Goal: Task Accomplishment & Management: Manage account settings

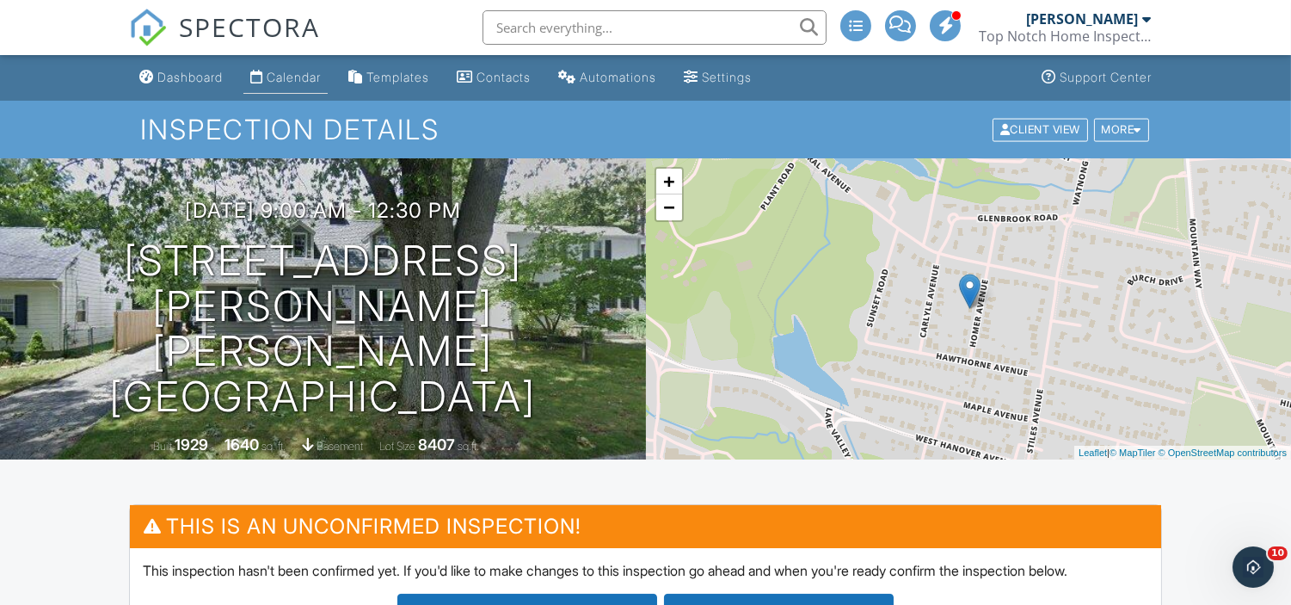
click at [287, 77] on div "Calendar" at bounding box center [294, 77] width 54 height 15
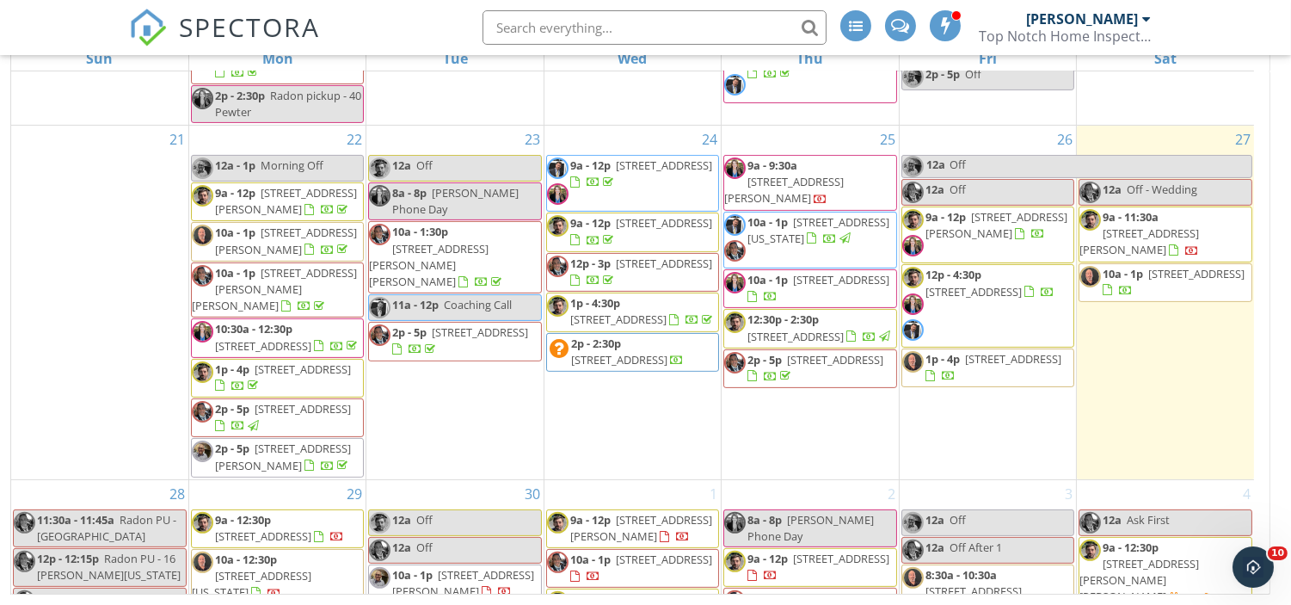
scroll to position [1024, 0]
click at [1194, 300] on span "10a - 1p 40 Riva Ridge Rd, Manalapan Township 07726" at bounding box center [1165, 284] width 172 height 34
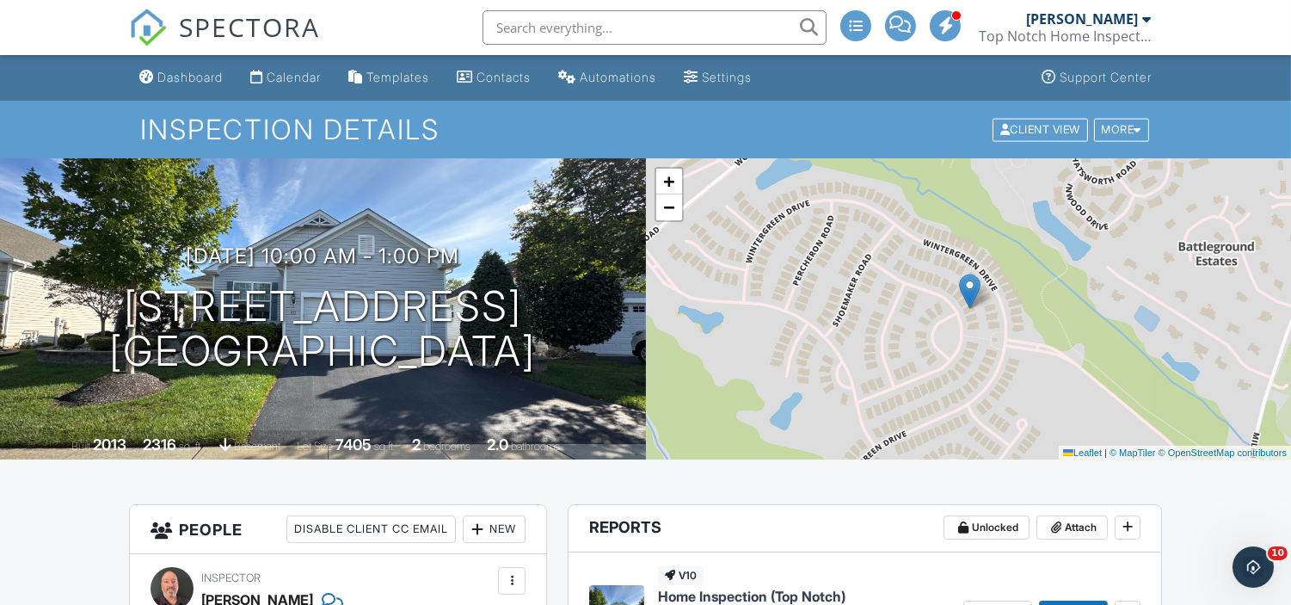
click at [650, 15] on input "text" at bounding box center [654, 27] width 344 height 34
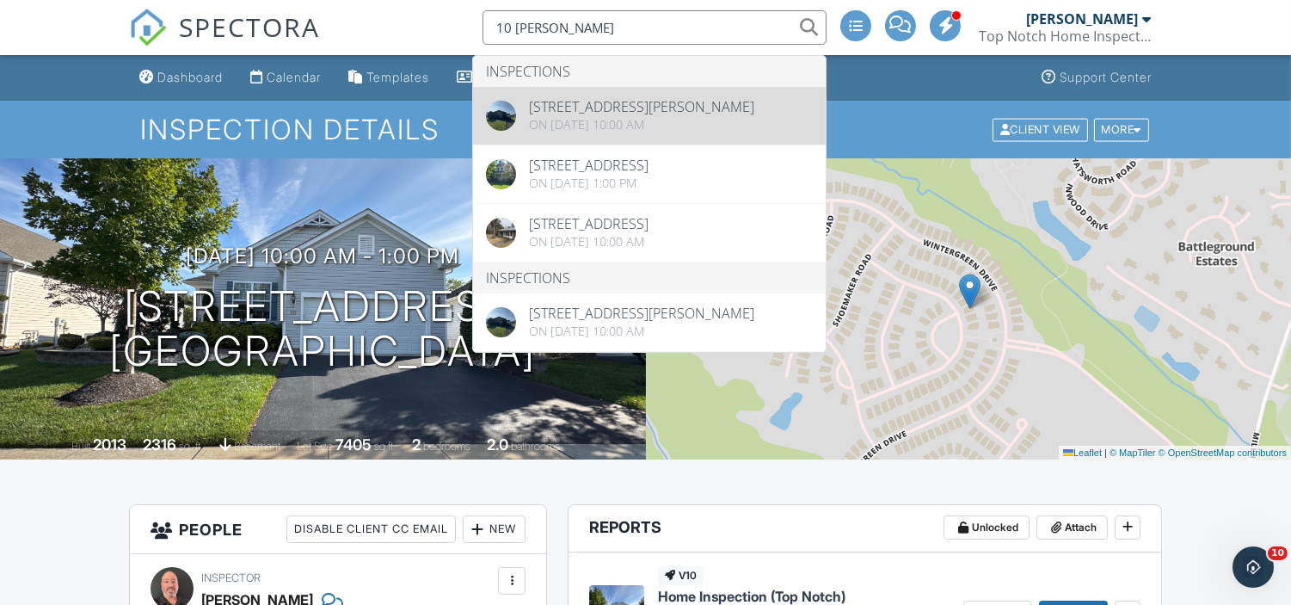
type input "10 Kingsley"
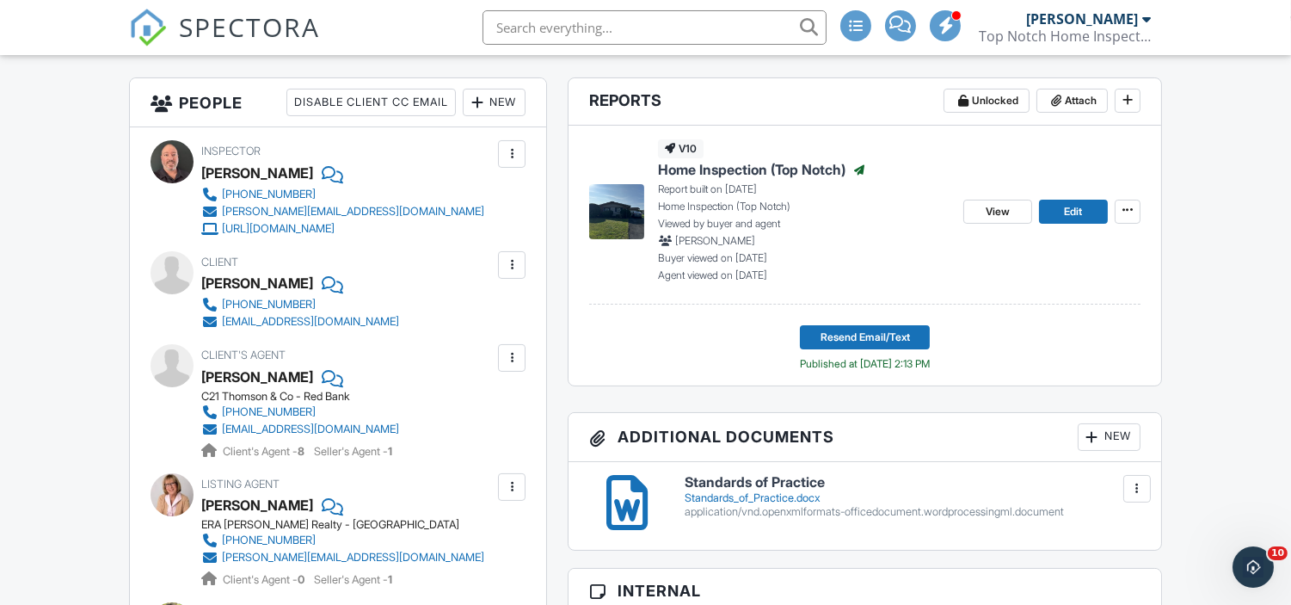
click at [652, 26] on input "text" at bounding box center [654, 27] width 344 height 34
click at [619, 21] on input "lisa ct little silver" at bounding box center [654, 27] width 344 height 34
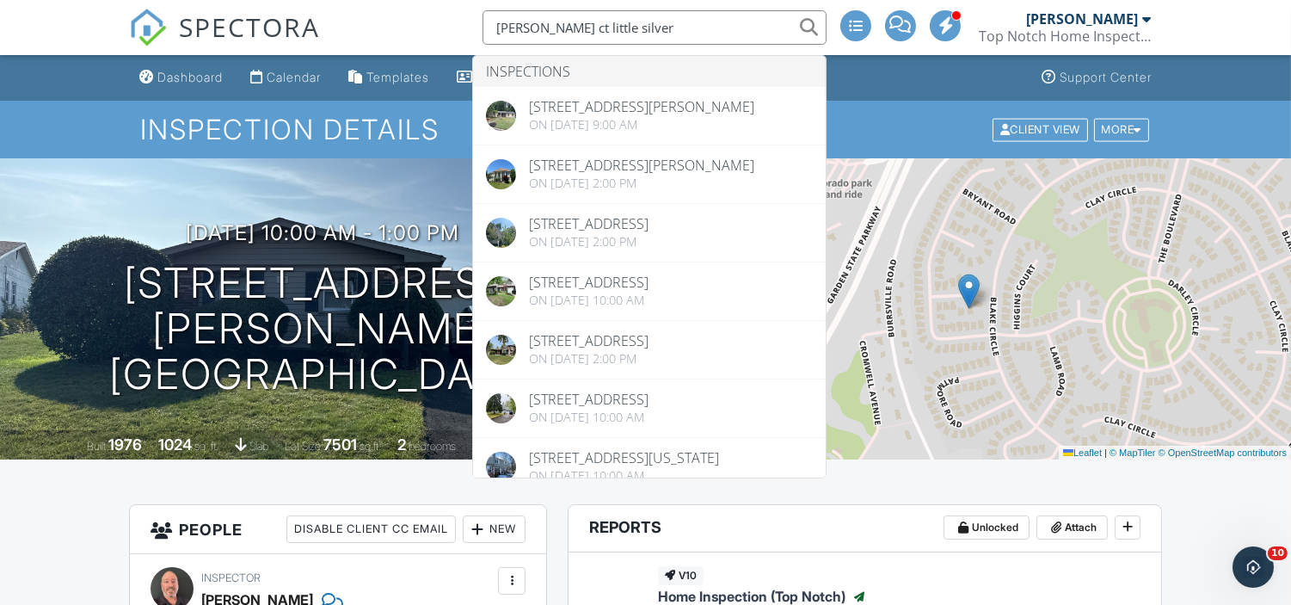
drag, startPoint x: 619, startPoint y: 21, endPoint x: 382, endPoint y: 5, distance: 237.9
click at [382, 5] on div "SPECTORA lisa ct little silver Inspections 5 Lisa Ct, Little Silver, NJ 07739 O…" at bounding box center [645, 27] width 1033 height 55
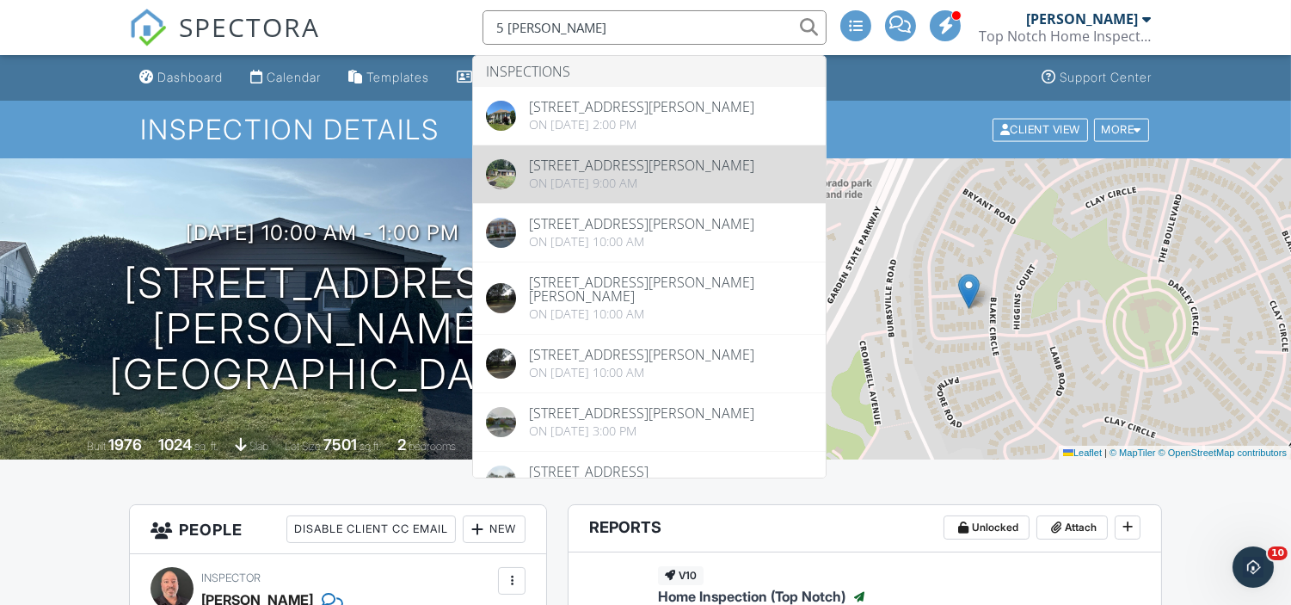
type input "5 lisa"
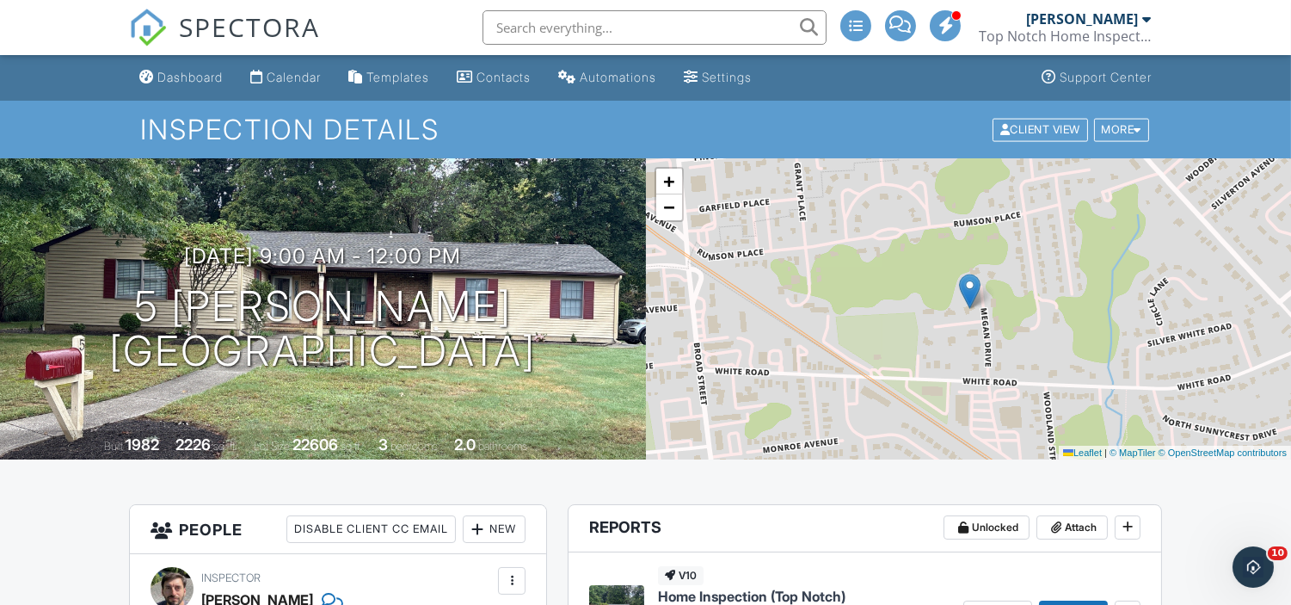
click at [668, 36] on input "text" at bounding box center [654, 27] width 344 height 34
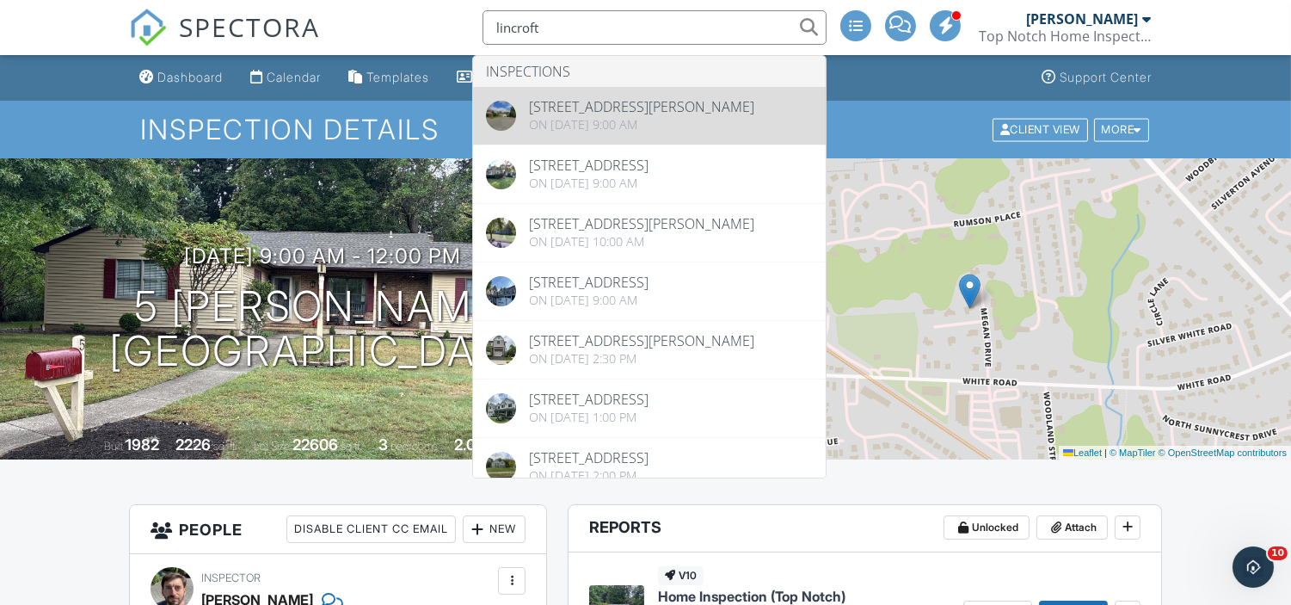
type input "lincroft"
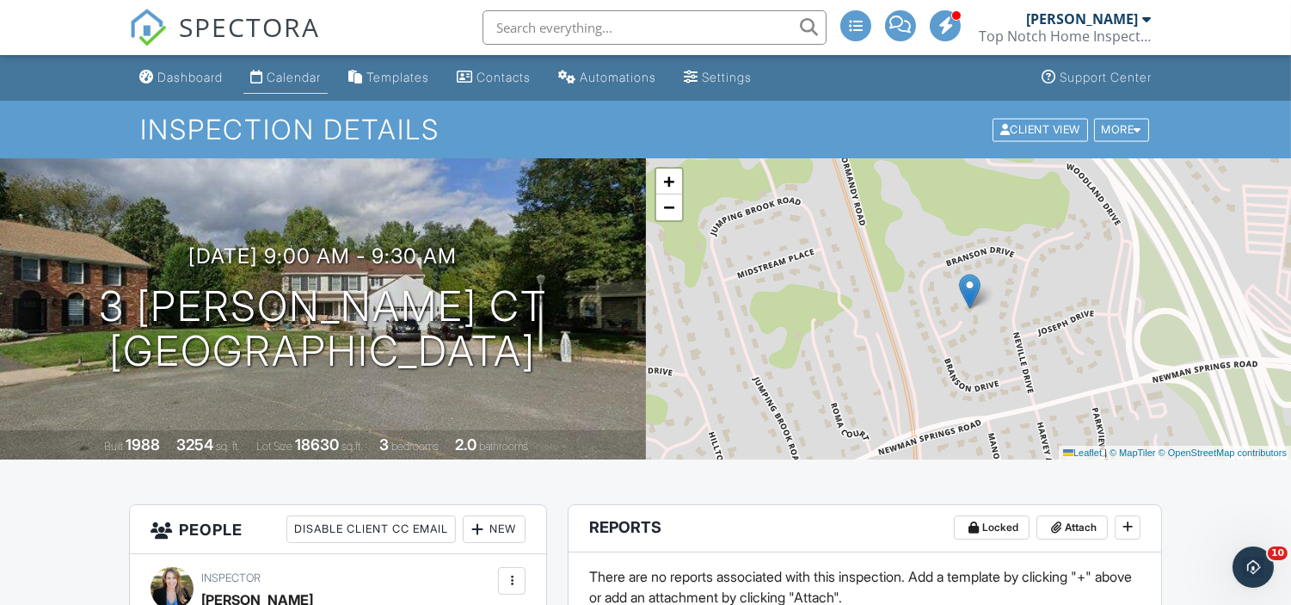
click at [296, 78] on div "Calendar" at bounding box center [294, 77] width 54 height 15
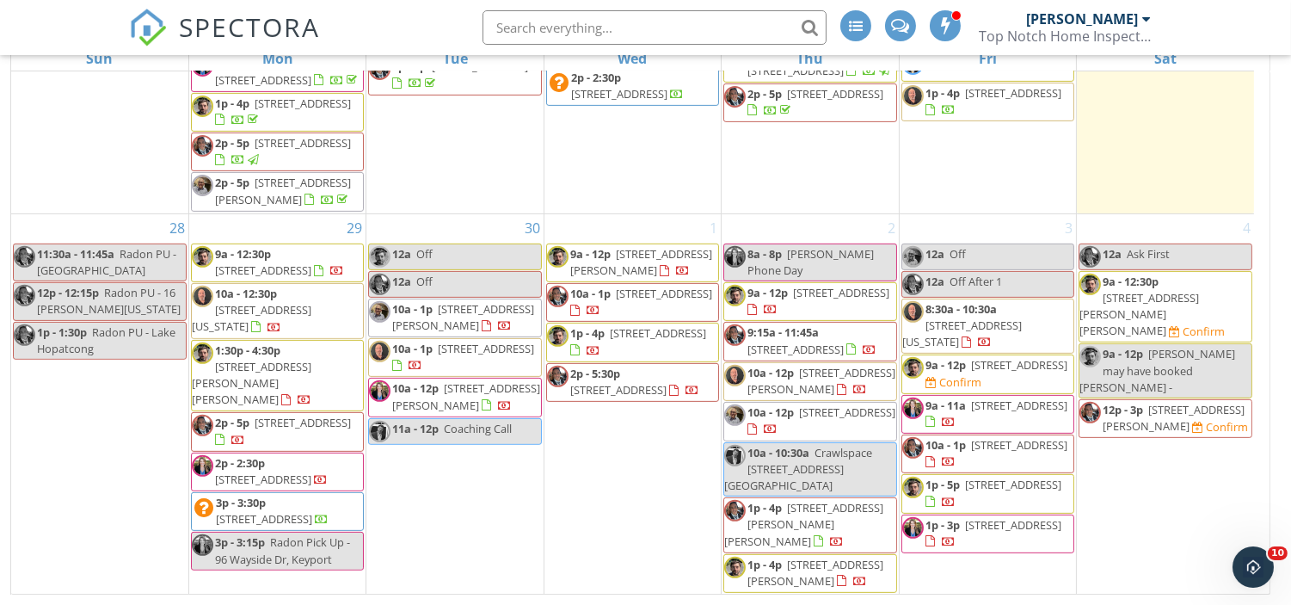
scroll to position [1379, 0]
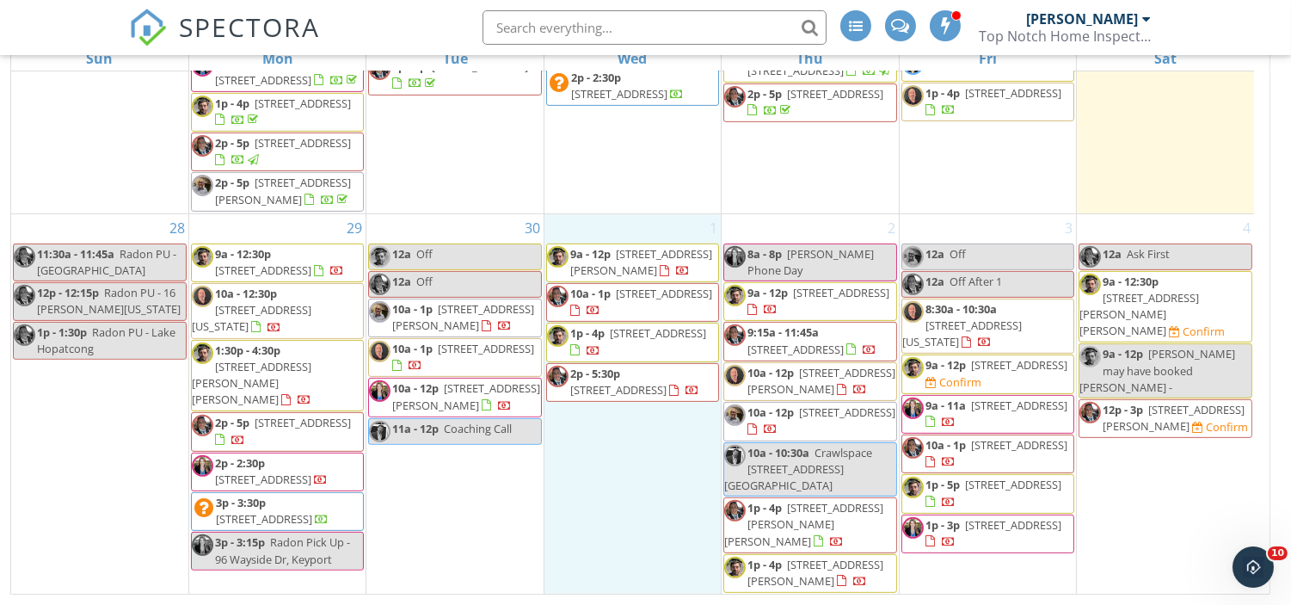
click at [672, 471] on div "1 9a - 12p 346 Long Hill Dr , Millburn 07078 10a - 1p 79 Lakeshore Dr, Red Bank…" at bounding box center [632, 404] width 176 height 380
click at [499, 399] on span "580 Patten Ave 48, Long Branch 07740" at bounding box center [466, 396] width 148 height 32
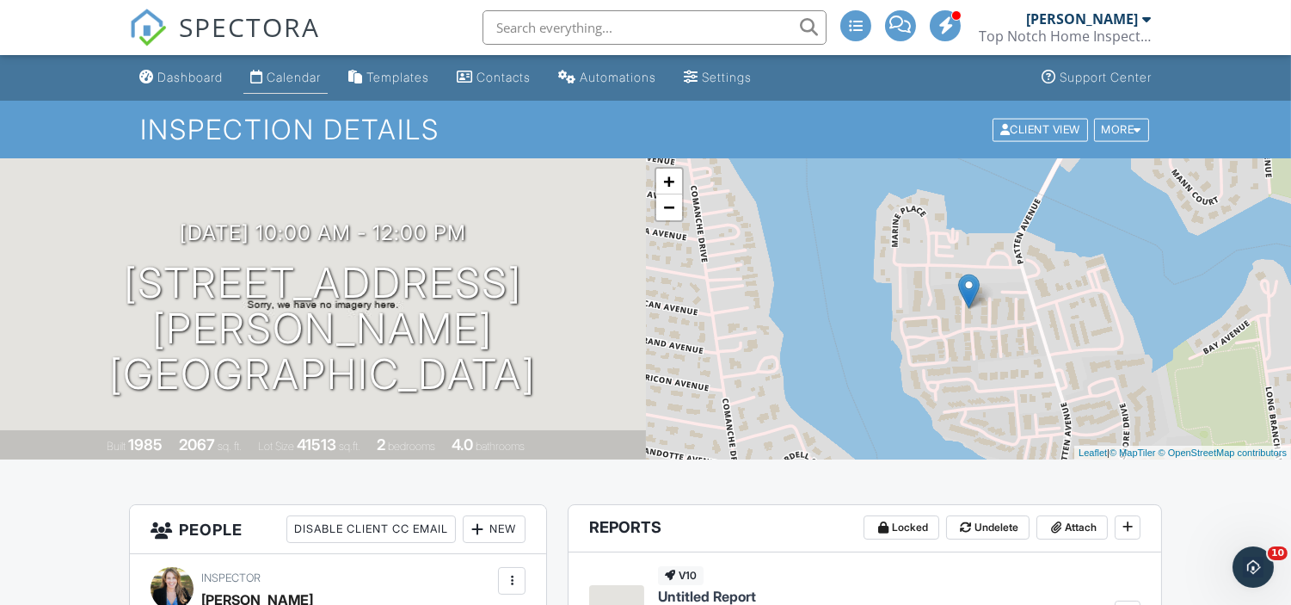
click at [310, 76] on div "Calendar" at bounding box center [294, 77] width 54 height 15
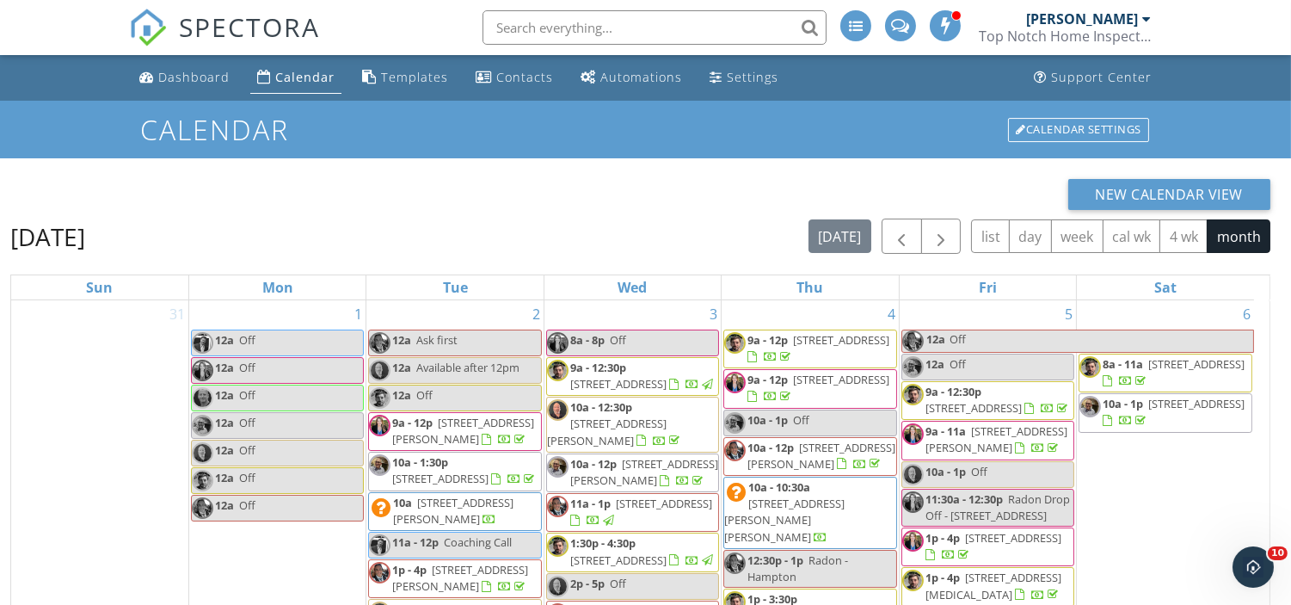
click at [1145, 14] on div at bounding box center [1146, 19] width 9 height 14
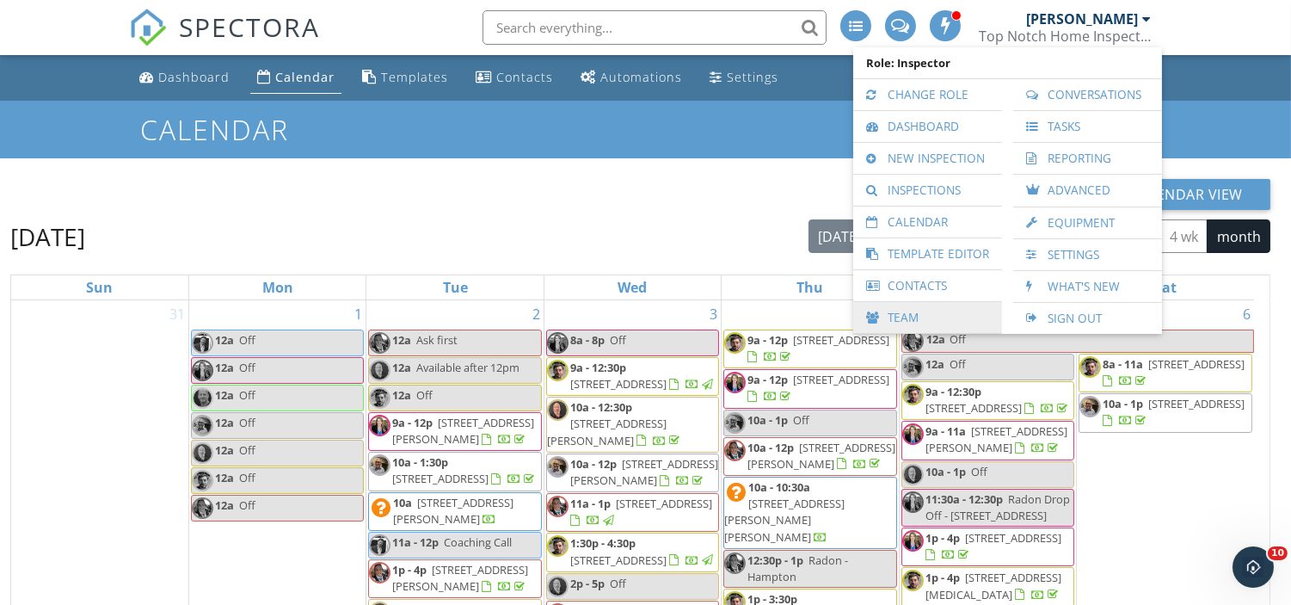
click at [898, 318] on link "Team" at bounding box center [928, 317] width 132 height 31
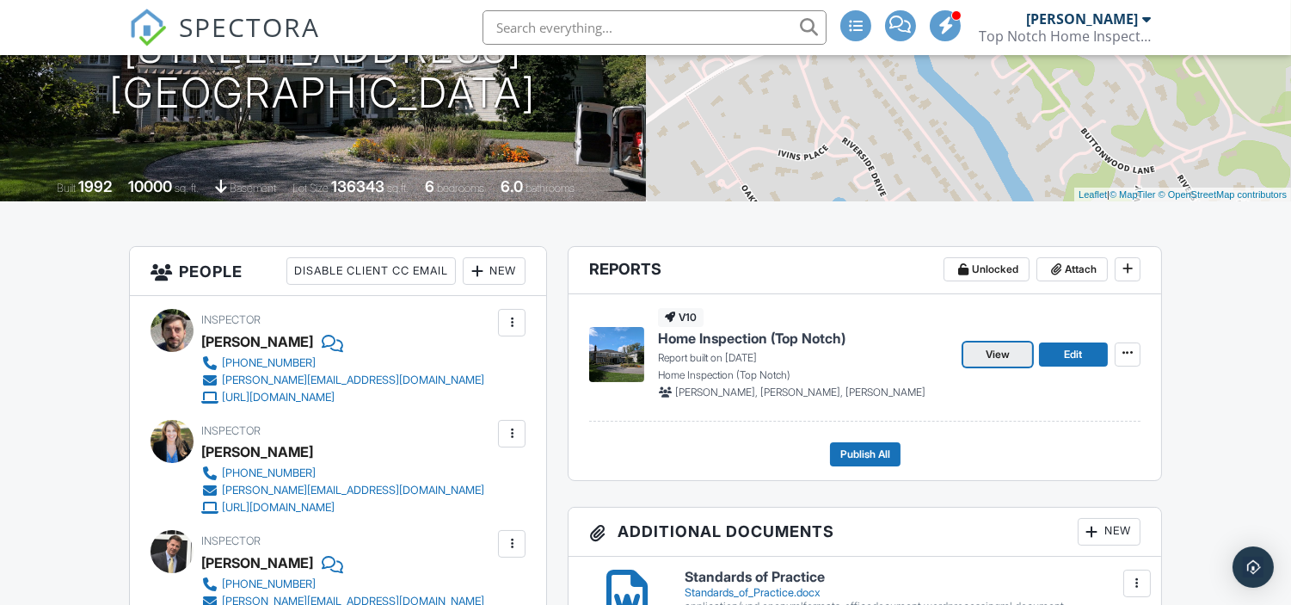
click at [997, 358] on span "View" at bounding box center [997, 354] width 24 height 17
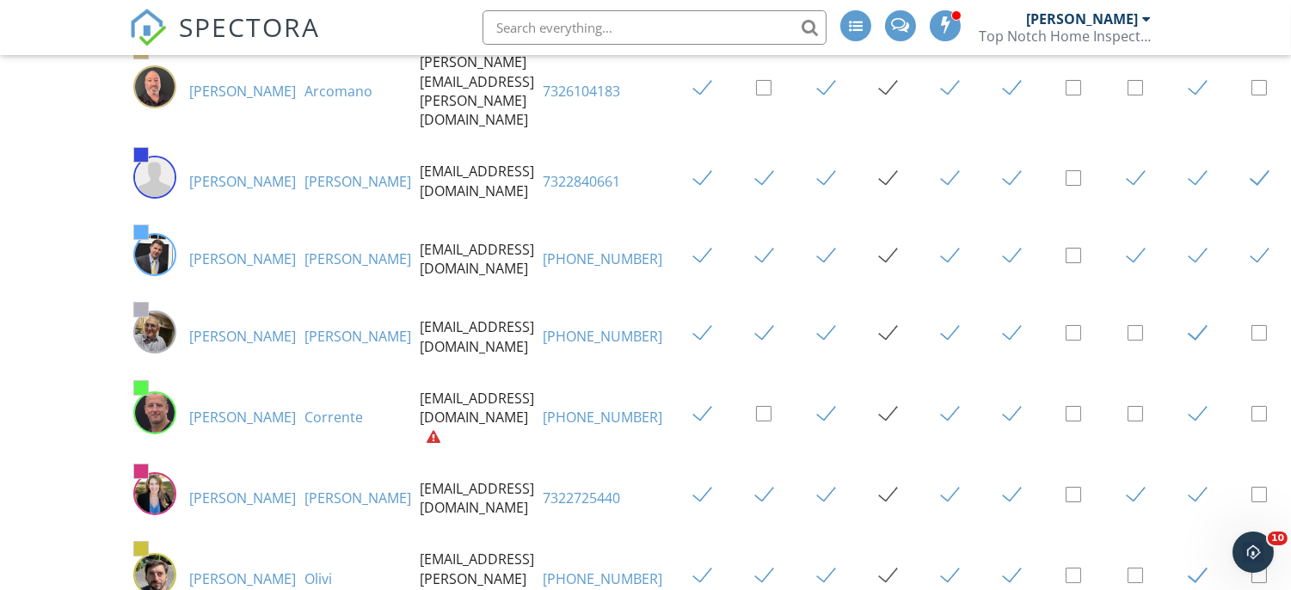
scroll to position [248, 0]
click at [194, 568] on link "Carl" at bounding box center [242, 577] width 107 height 19
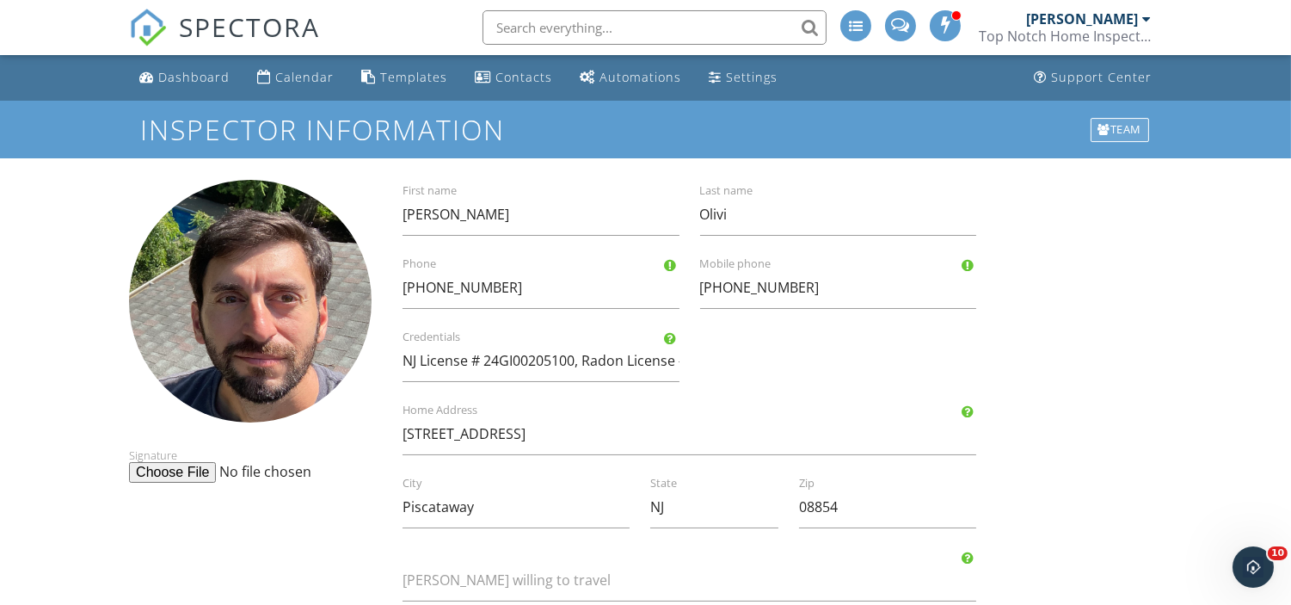
click at [1114, 127] on div "Team" at bounding box center [1119, 130] width 59 height 24
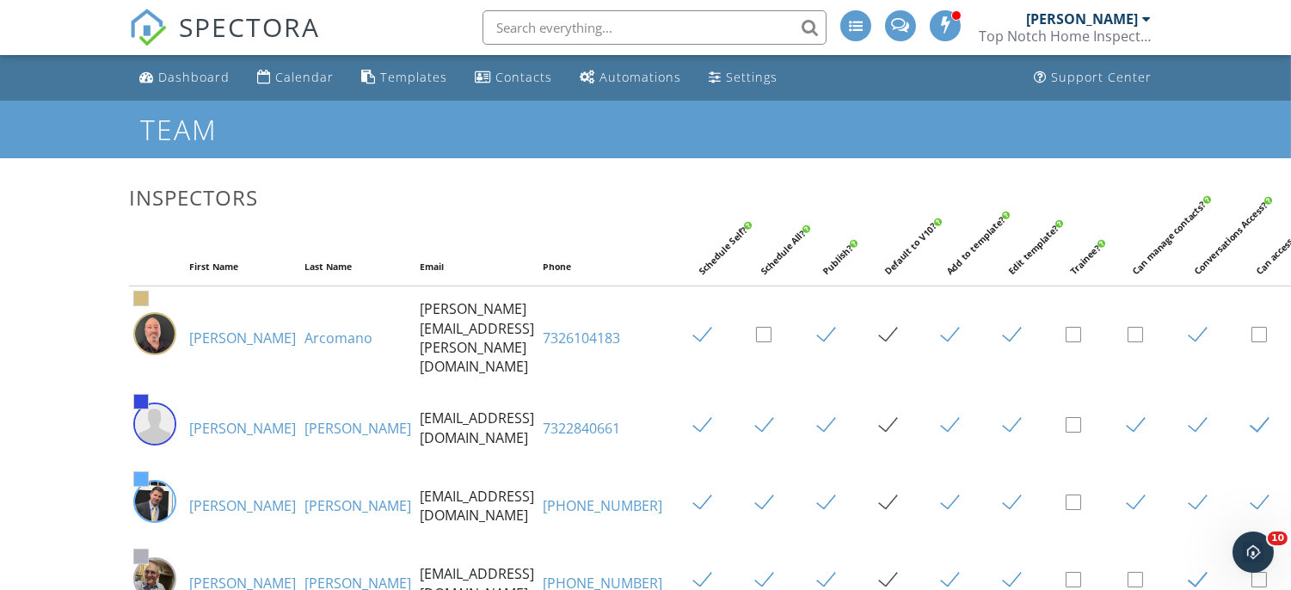
drag, startPoint x: 0, startPoint y: 0, endPoint x: 1153, endPoint y: 26, distance: 1153.4
click at [1153, 26] on link "Lee Nichols Top Notch Home Inspection" at bounding box center [1067, 27] width 176 height 55
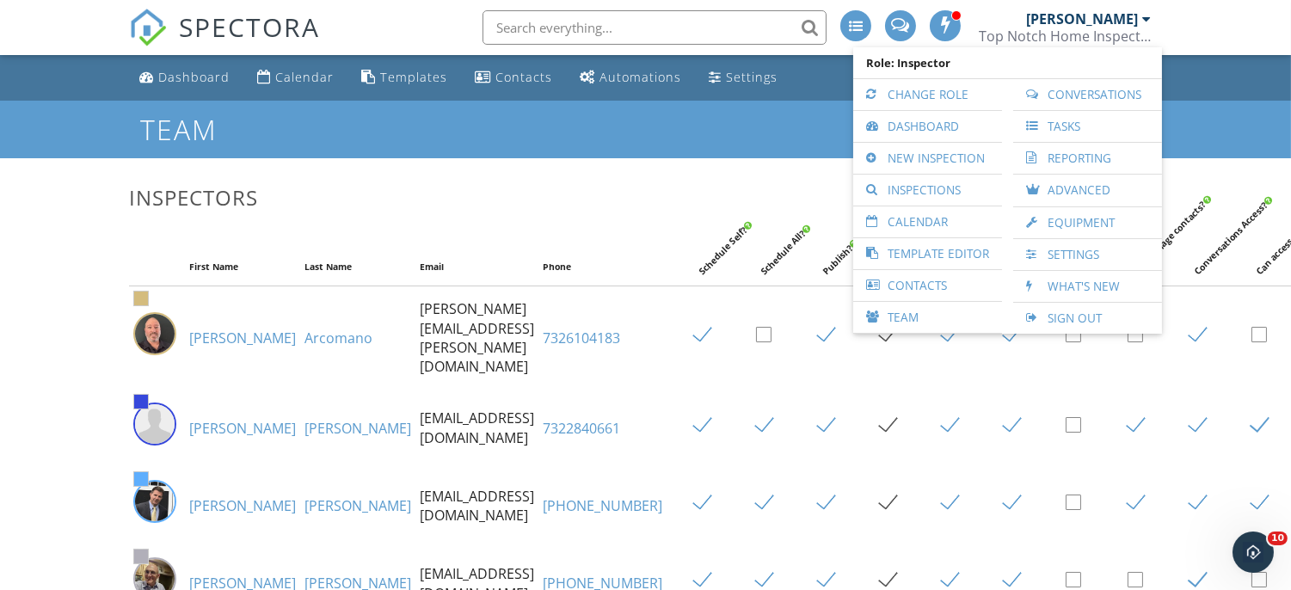
click at [1137, 24] on div "[PERSON_NAME]" at bounding box center [1082, 18] width 112 height 17
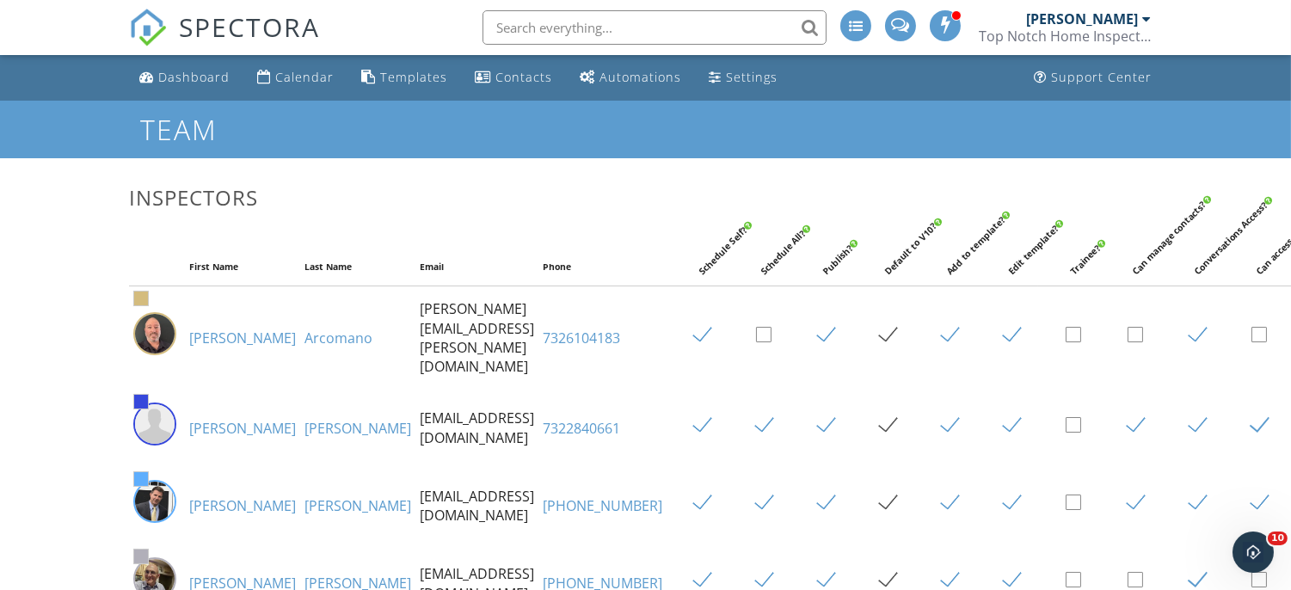
click at [1114, 38] on div "Top Notch Home Inspection" at bounding box center [1065, 36] width 172 height 17
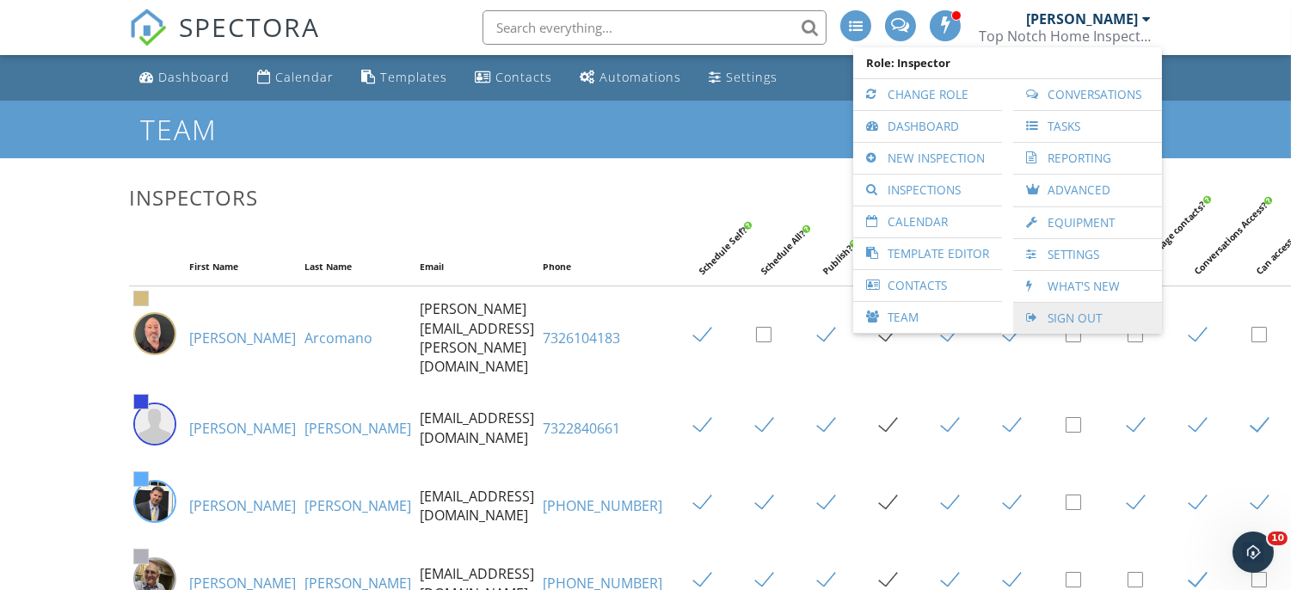
click at [1069, 322] on link "Sign Out" at bounding box center [1088, 318] width 132 height 31
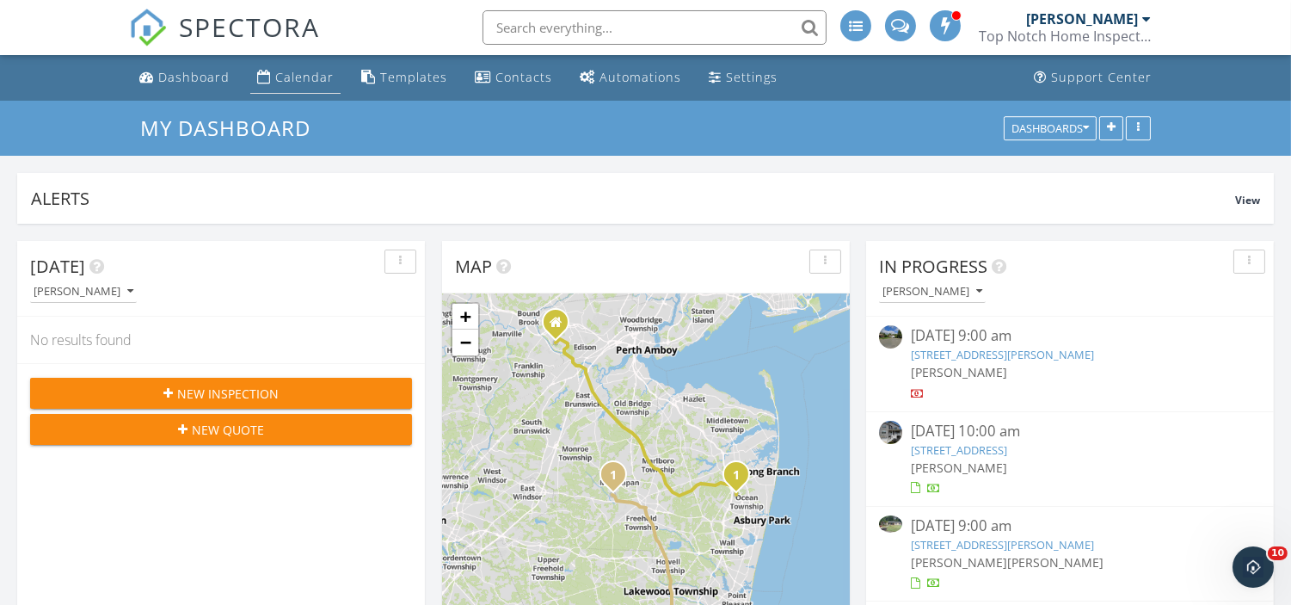
click at [303, 72] on div "Calendar" at bounding box center [304, 77] width 58 height 16
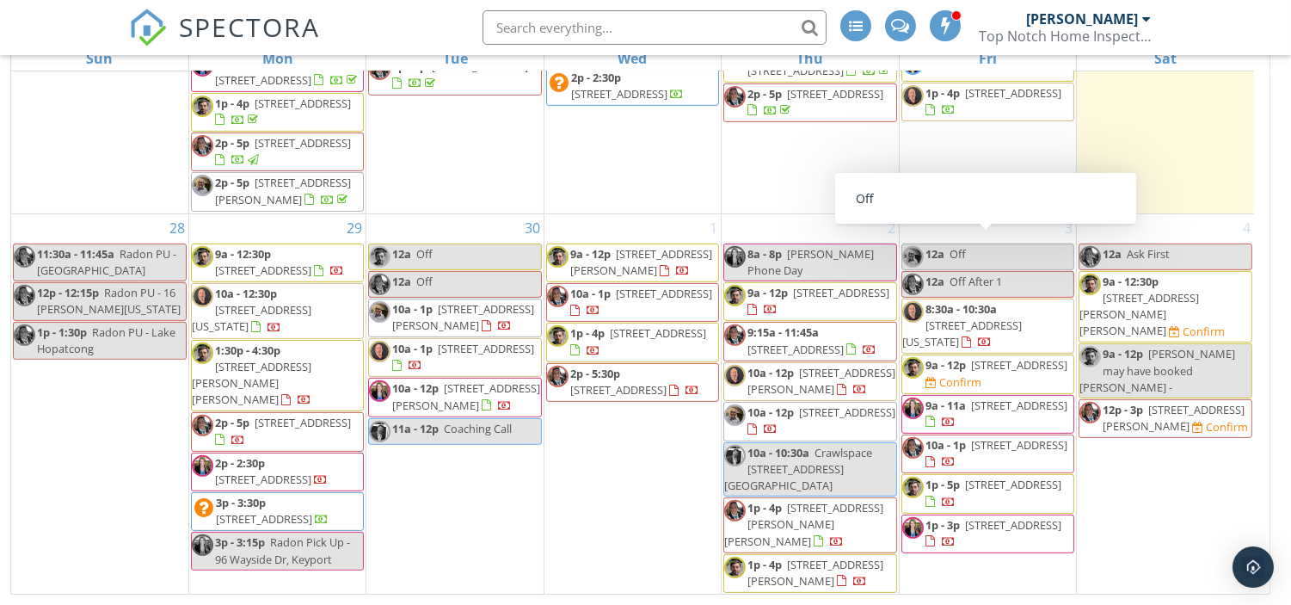
scroll to position [1379, 0]
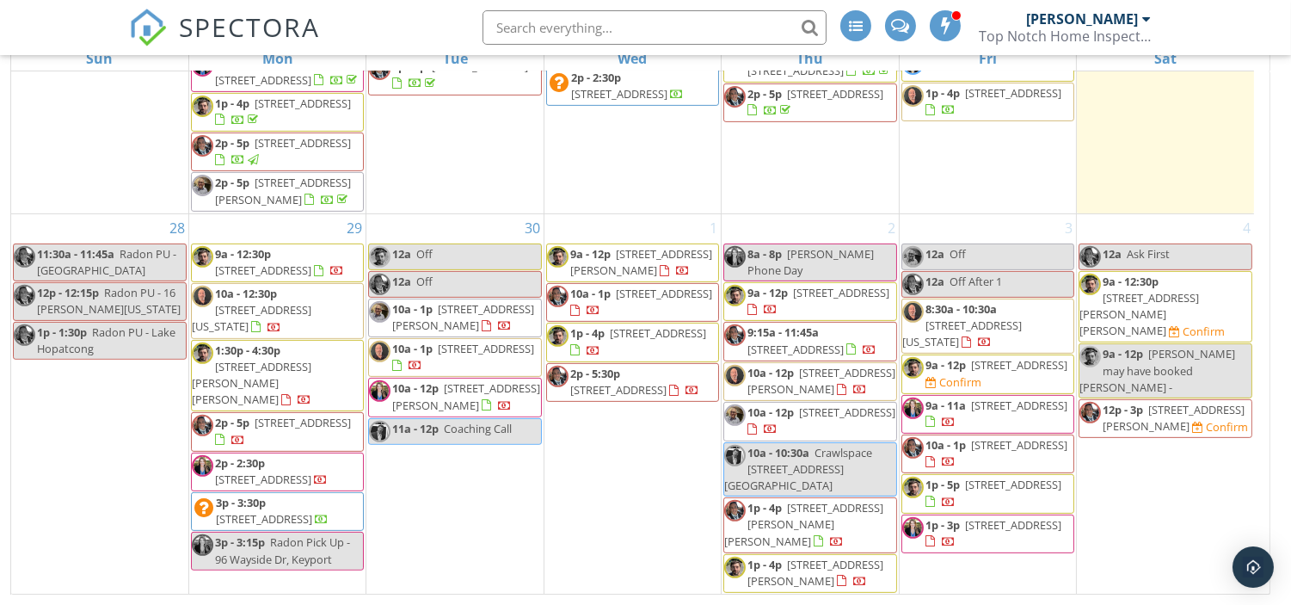
click at [1004, 372] on span "52 Columbia Ave, Berkeley Heights 07922" at bounding box center [1019, 364] width 96 height 15
click at [997, 372] on span "52 Columbia Ave, Berkeley Heights 07922" at bounding box center [1019, 364] width 96 height 15
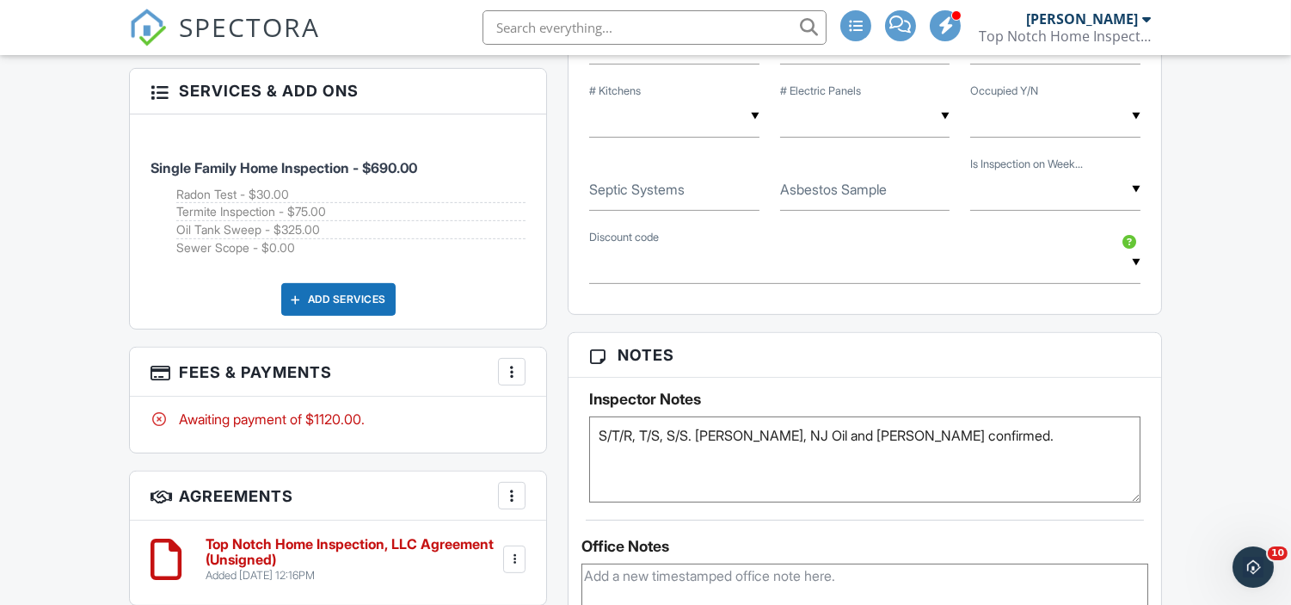
click at [976, 444] on textarea "S/T/R, T/S, S/S. Pete, NJ Oil and Joe confirmed." at bounding box center [864, 459] width 550 height 86
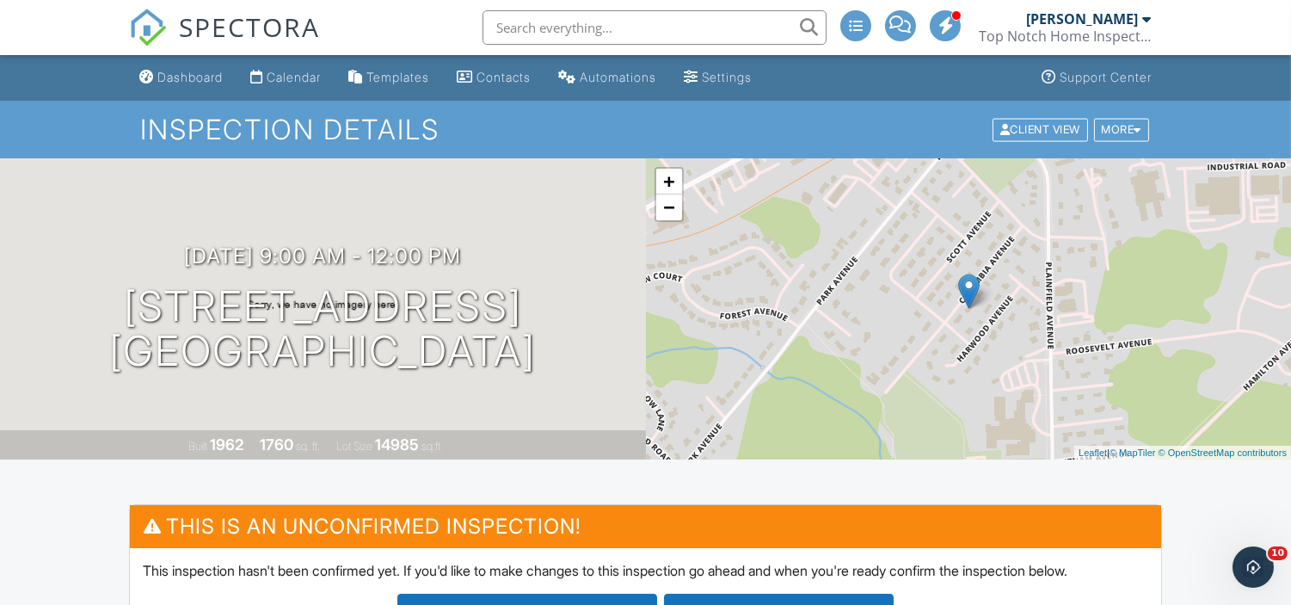
type textarea "S/T/R, T/S, S/S. [PERSON_NAME], NJ Oil and [PERSON_NAME] confirmed. Called 9/27…"
click at [1128, 146] on div "Inspection Details Client View More Property Details Reschedule Reorder / Copy …" at bounding box center [645, 130] width 1291 height 58
click at [1127, 138] on div "More" at bounding box center [1122, 129] width 56 height 23
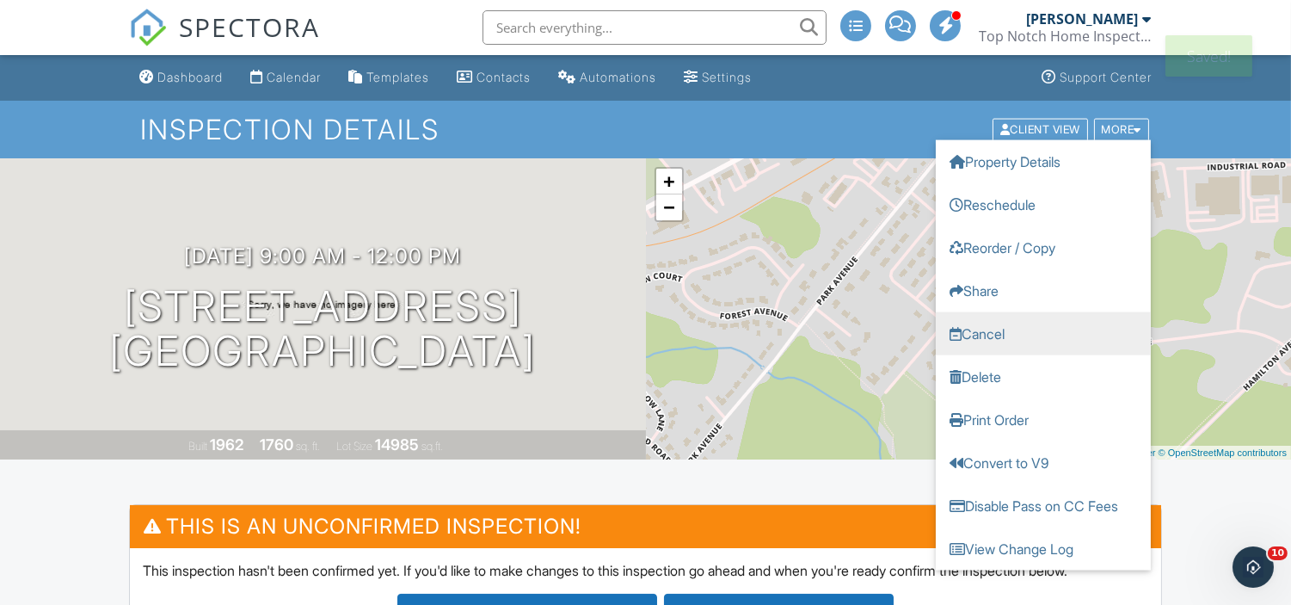
click at [1028, 334] on link "Cancel" at bounding box center [1043, 332] width 215 height 43
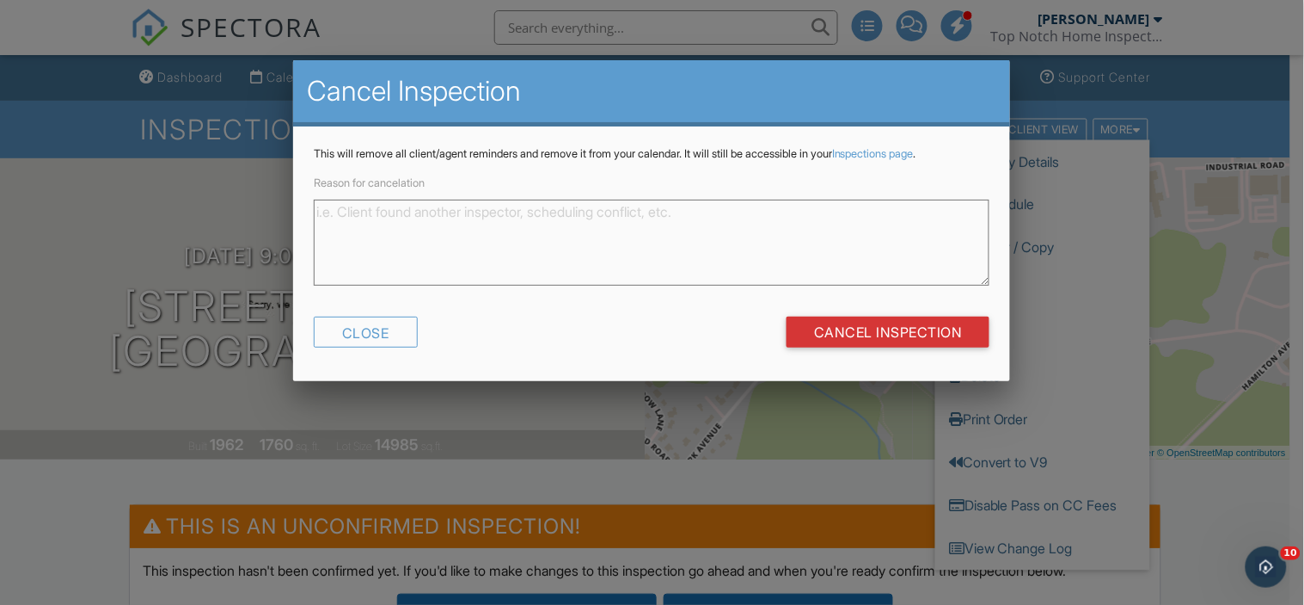
click at [598, 239] on textarea "Reason for cancelation" at bounding box center [652, 242] width 676 height 86
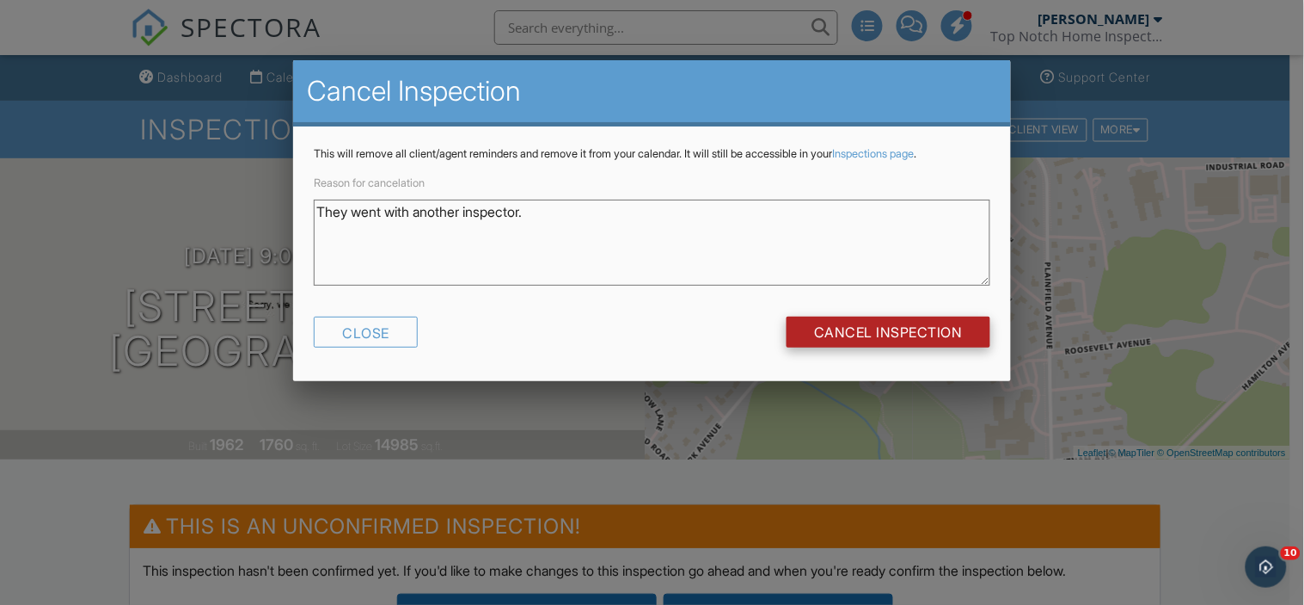
type textarea "They went with another inspector."
click at [918, 345] on input "Cancel Inspection" at bounding box center [889, 331] width 204 height 31
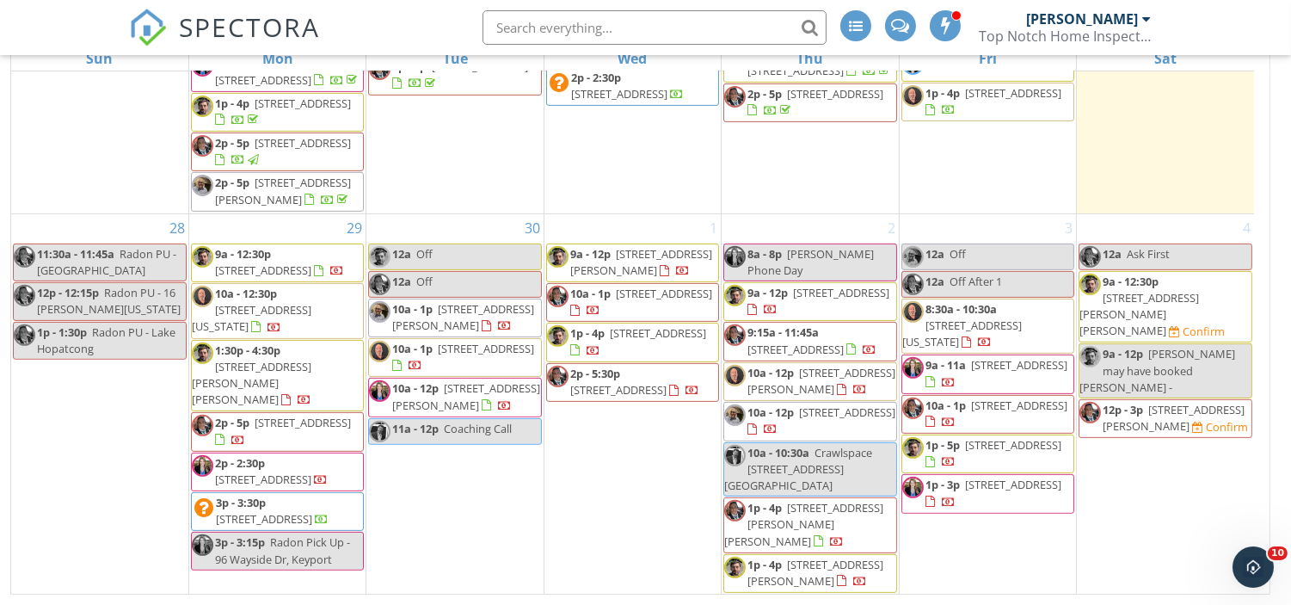
scroll to position [1379, 0]
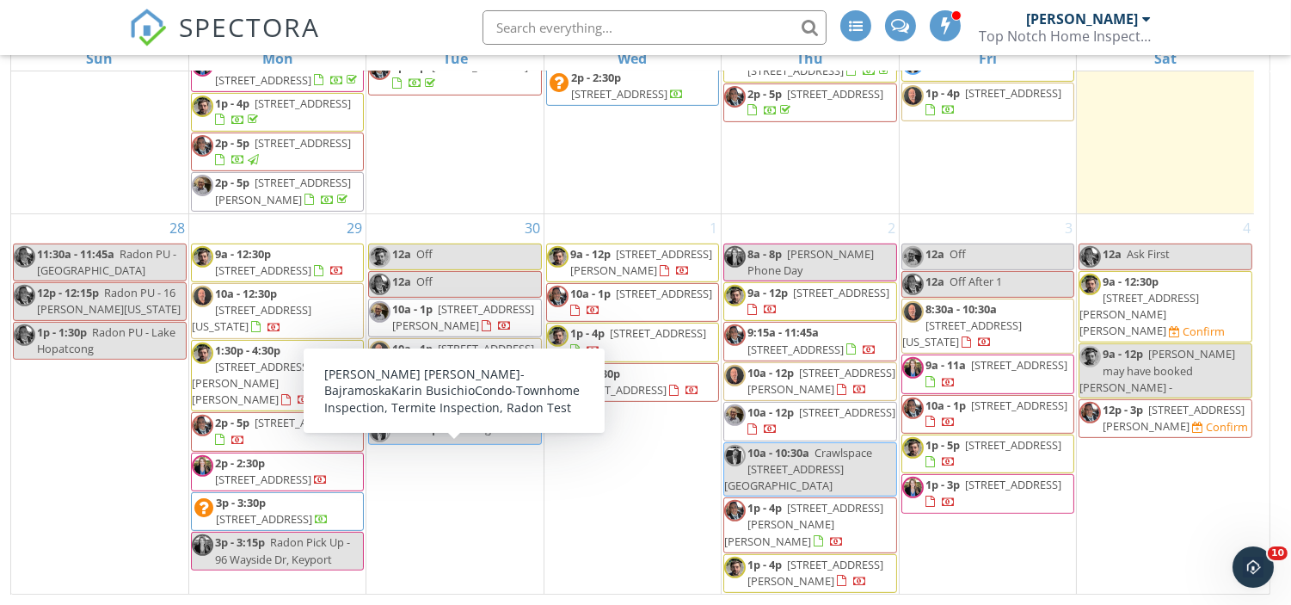
scroll to position [1307, 0]
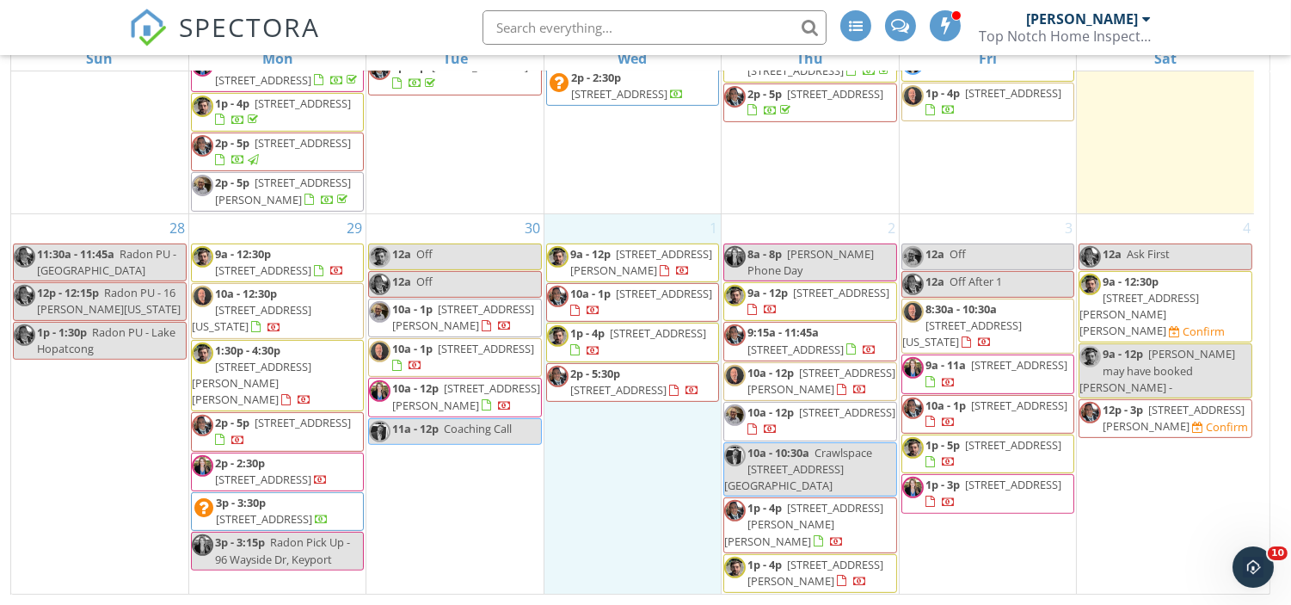
click at [636, 506] on div "1 9a - 12p 346 Long Hill Dr , Millburn 07078 10a - 1p 79 Lakeshore Dr, Red Bank…" at bounding box center [632, 404] width 176 height 380
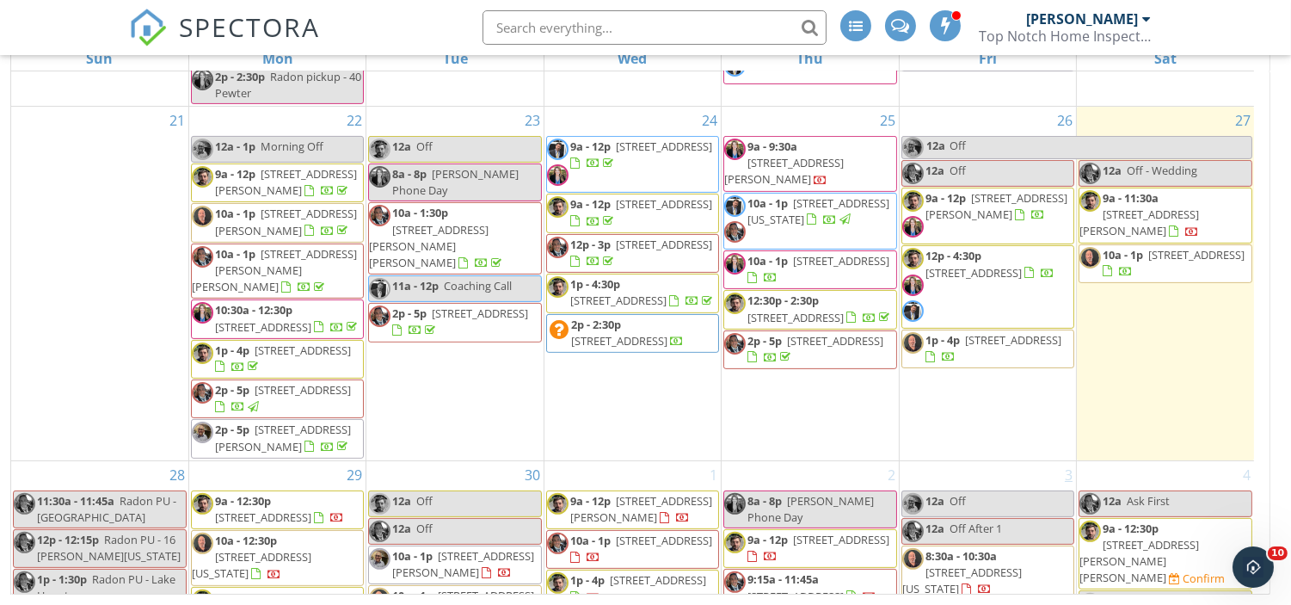
scroll to position [1043, 0]
click at [979, 281] on span "8 Buttonwood Ln, Rumson 07760" at bounding box center [973, 273] width 96 height 15
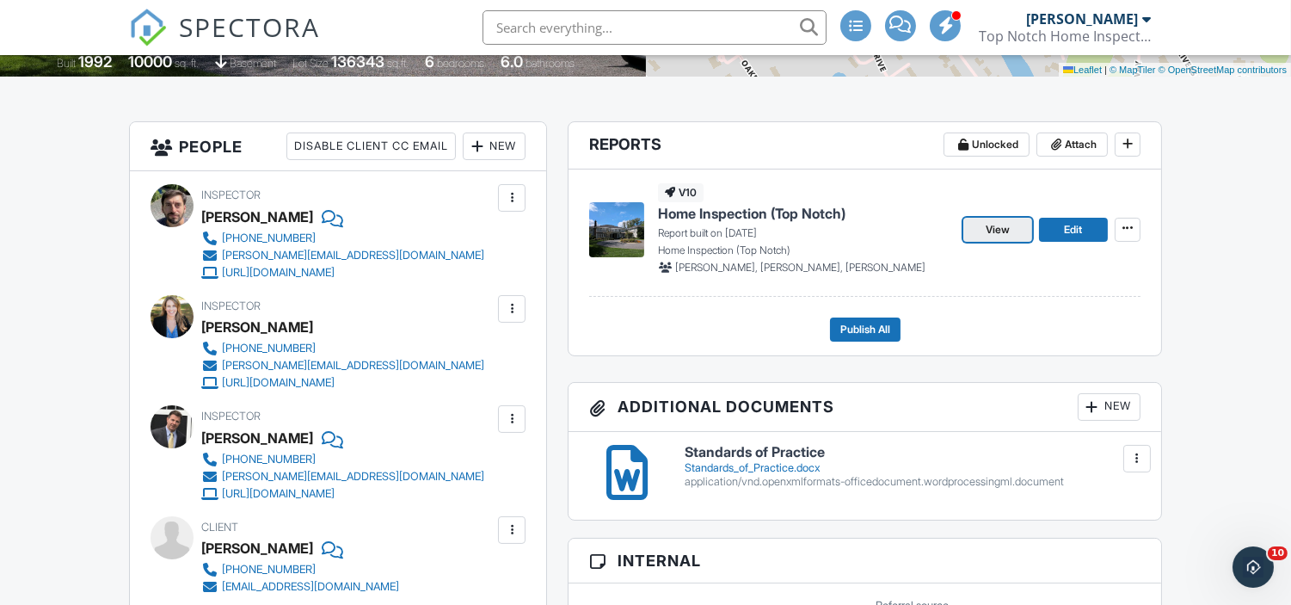
click at [1000, 229] on span "View" at bounding box center [997, 229] width 24 height 17
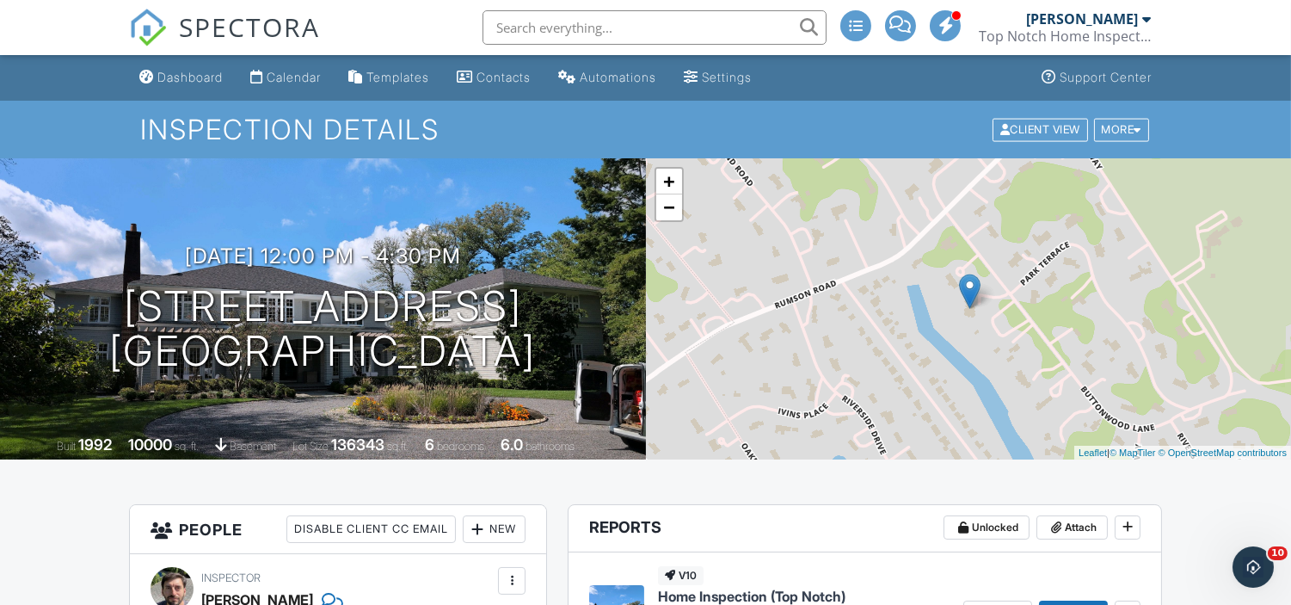
click at [548, 32] on input "text" at bounding box center [654, 27] width 344 height 34
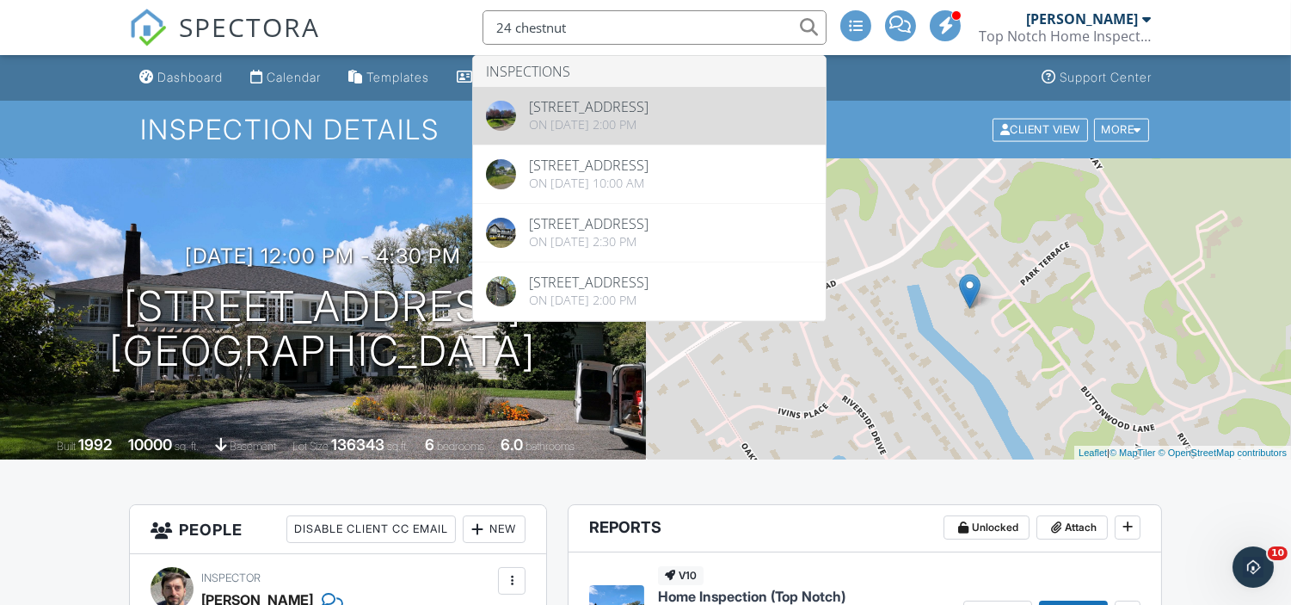
type input "24 chestnut"
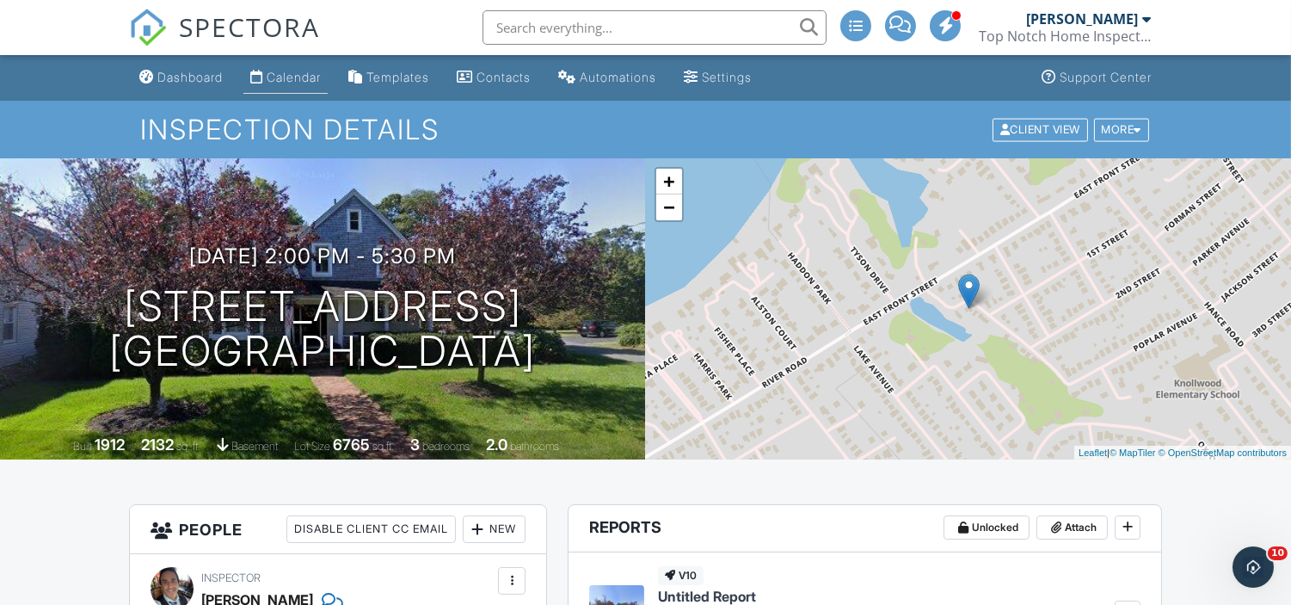
click at [307, 89] on link "Calendar" at bounding box center [285, 78] width 84 height 32
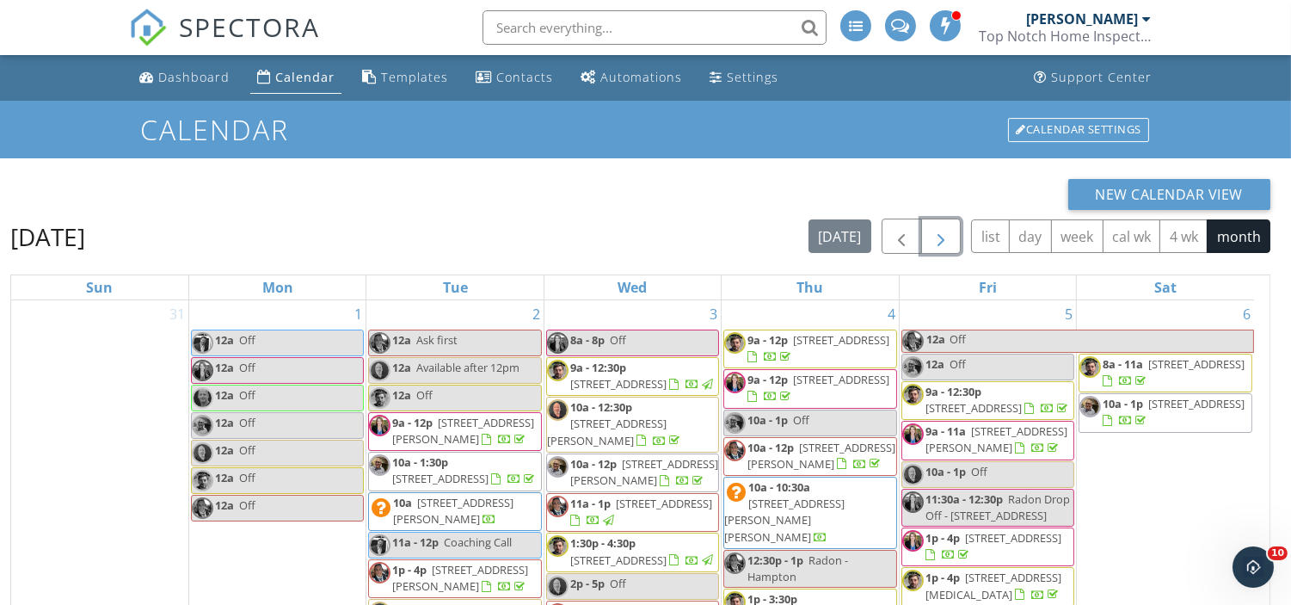
click at [948, 236] on span "button" at bounding box center [940, 236] width 21 height 21
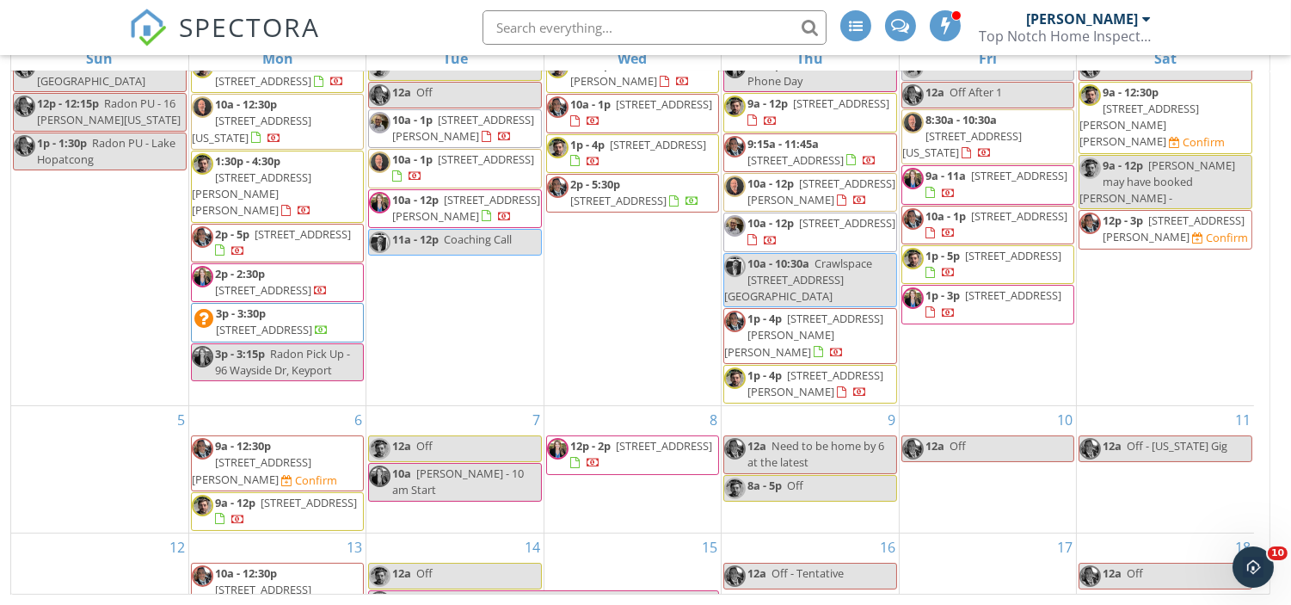
scroll to position [57, 0]
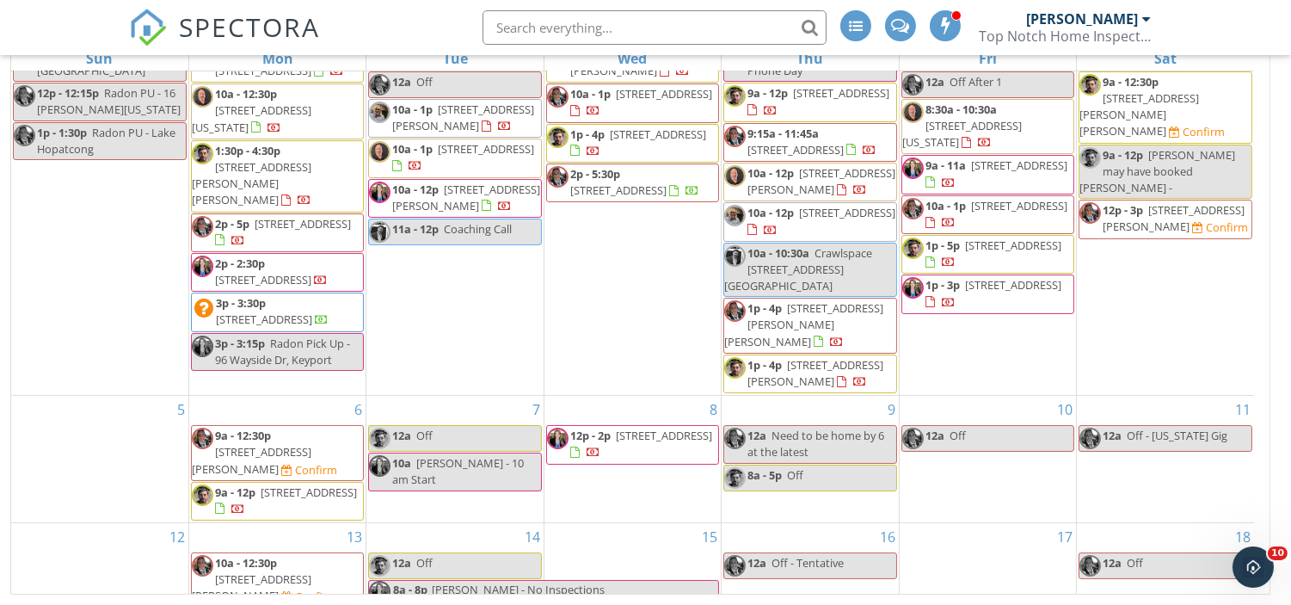
click at [657, 32] on input "text" at bounding box center [654, 27] width 344 height 34
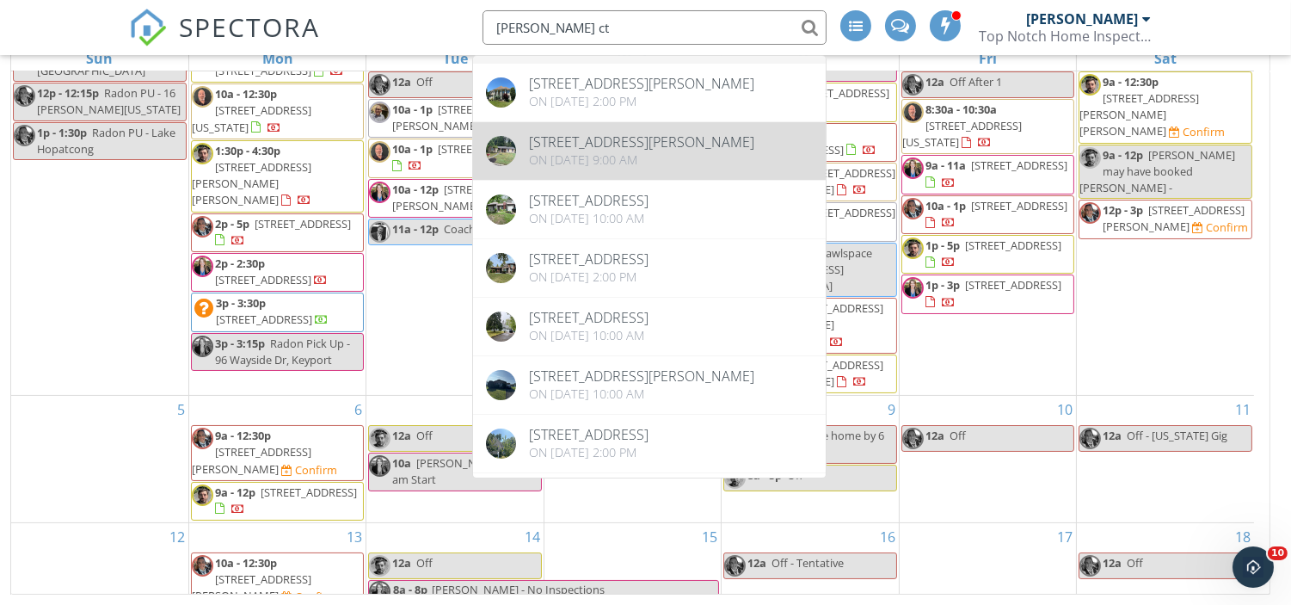
scroll to position [17, 0]
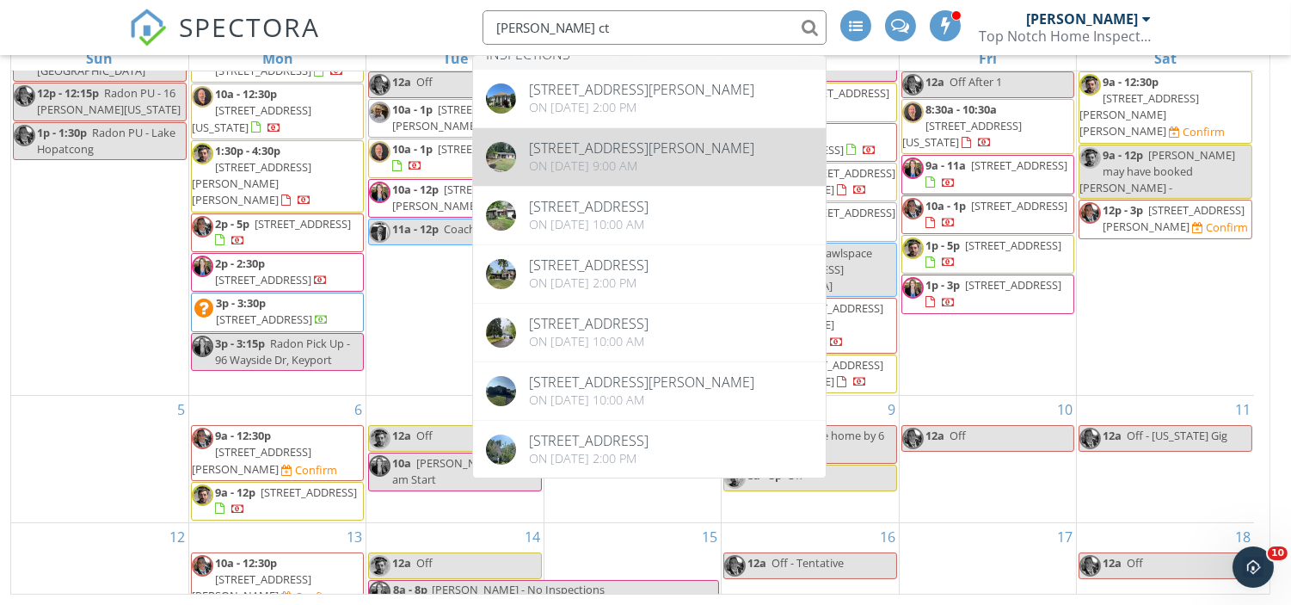
type input "lisa ct"
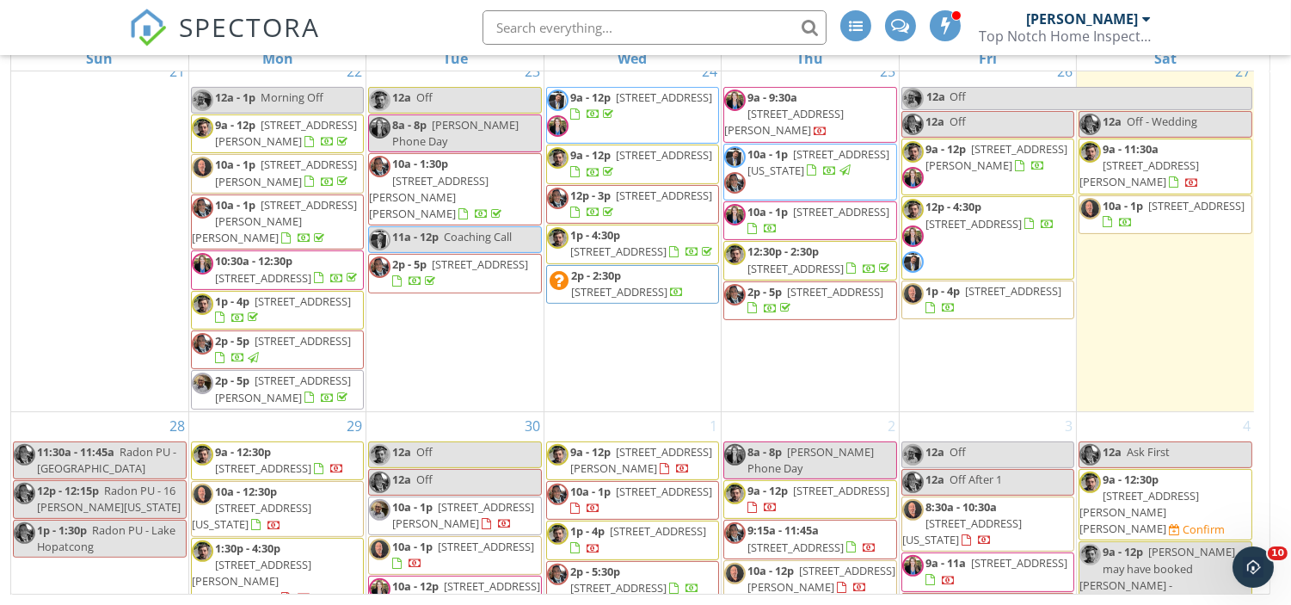
scroll to position [1379, 0]
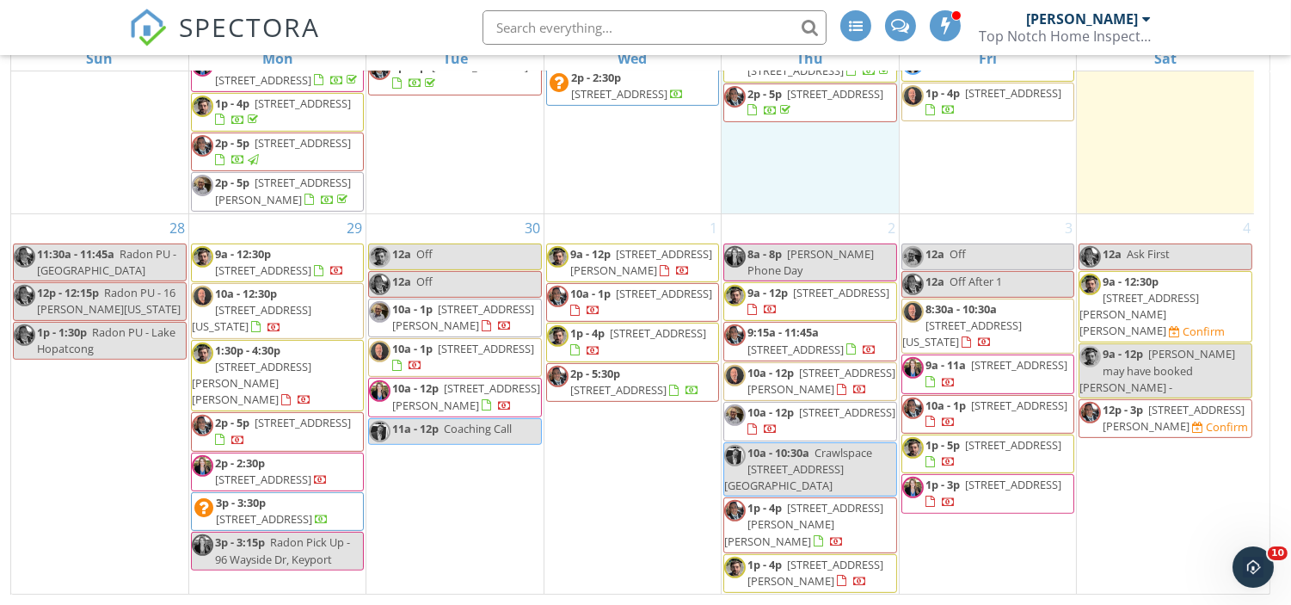
click at [726, 135] on div "25 9a - 9:30a 3 Lisk Ct, Lincroft 07738 10a - 1p 16 S Washington Valley Rd , Lo…" at bounding box center [809, 36] width 176 height 353
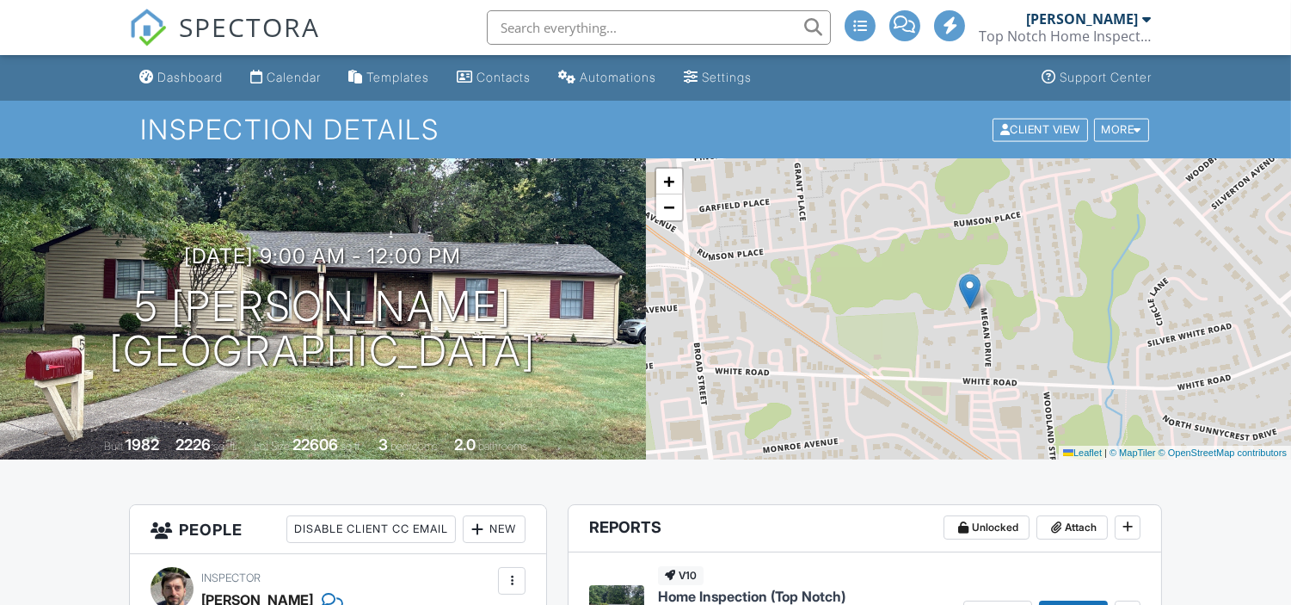
click at [624, 31] on input "text" at bounding box center [659, 27] width 344 height 34
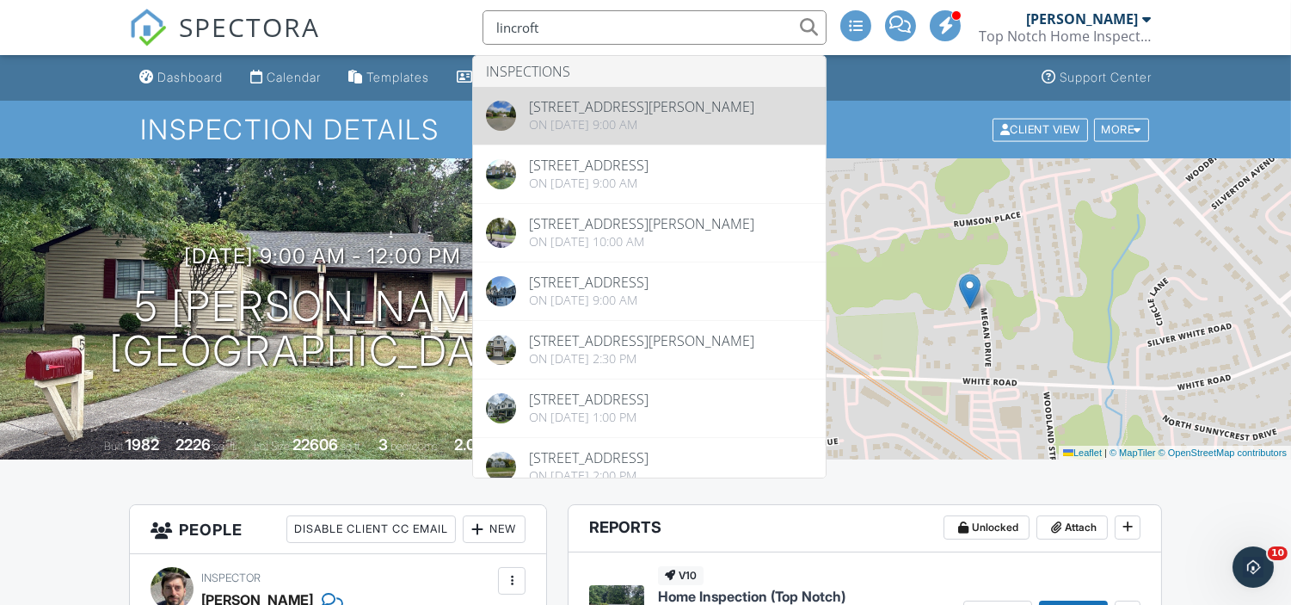
type input "lincroft"
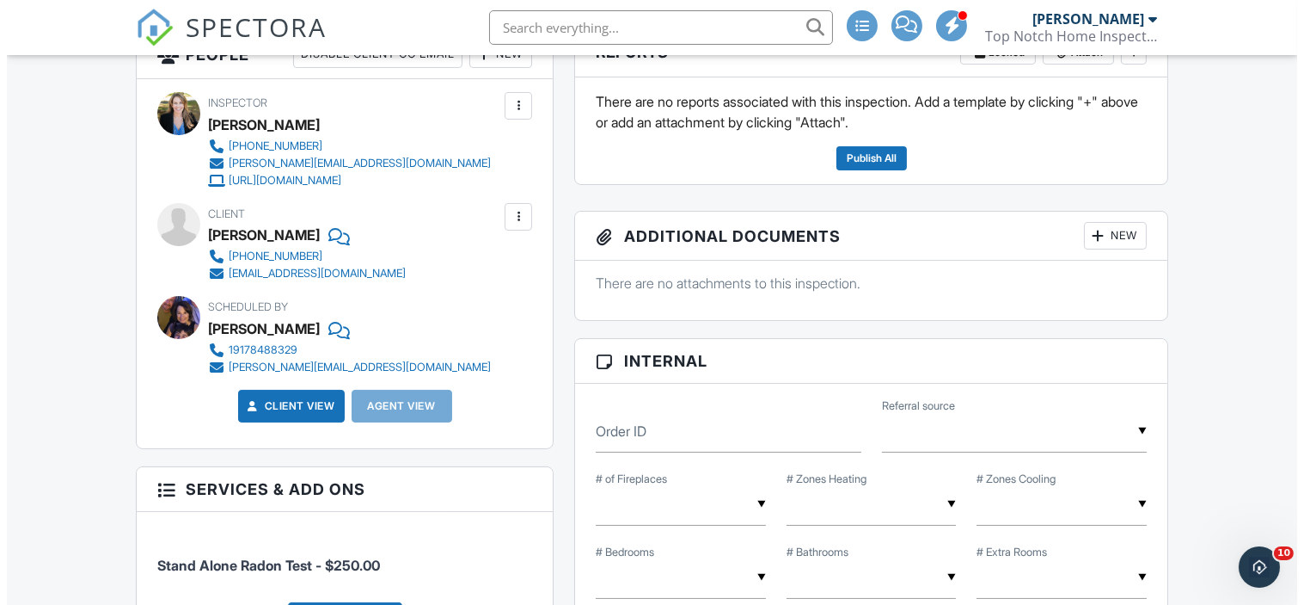
scroll to position [462, 0]
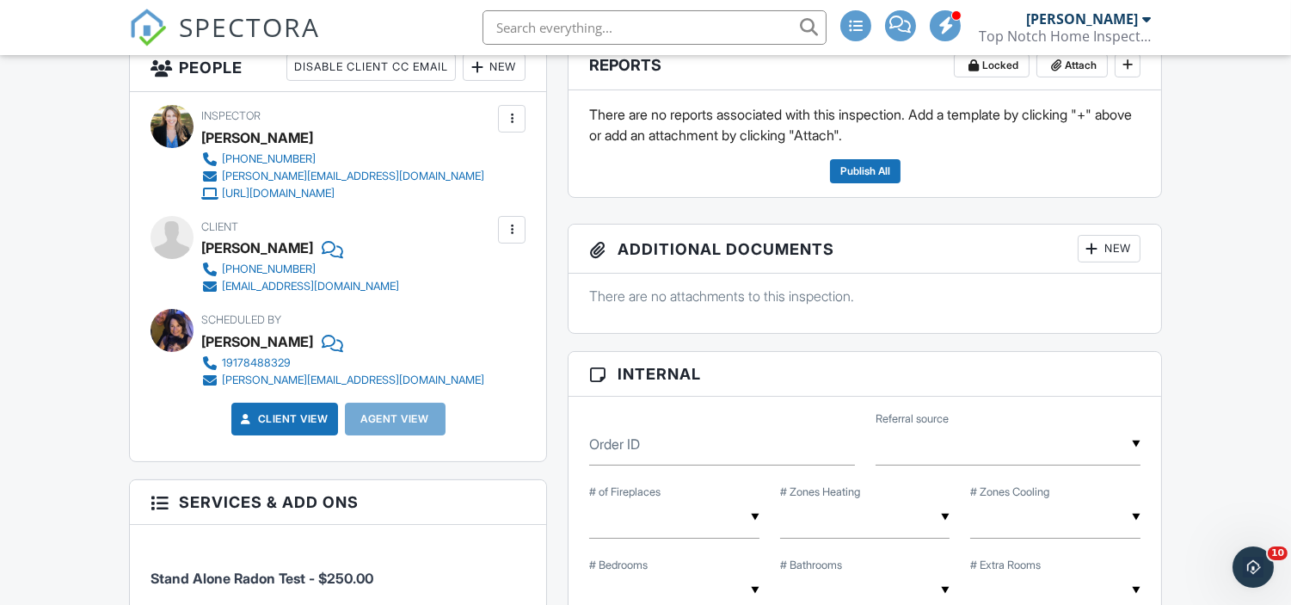
click at [510, 232] on div at bounding box center [511, 229] width 17 height 17
click at [485, 273] on li "Edit" at bounding box center [471, 282] width 88 height 43
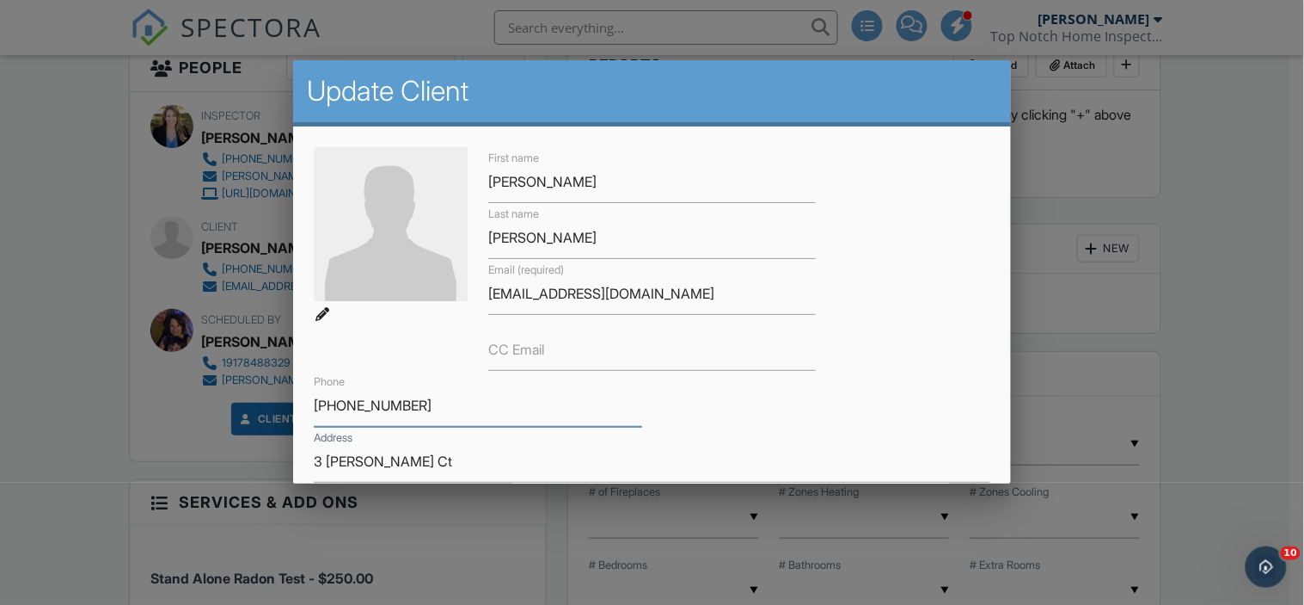
drag, startPoint x: 430, startPoint y: 399, endPoint x: 262, endPoint y: 405, distance: 167.8
paste input "[PHONE_NUMBER]."
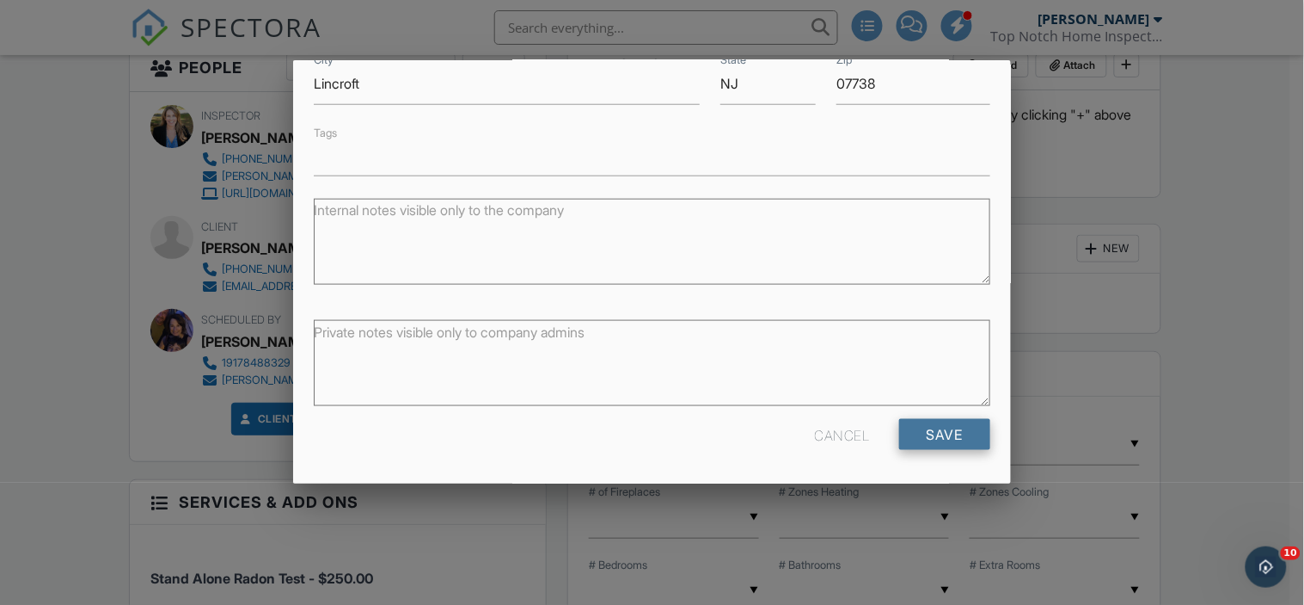
type input "[PHONE_NUMBER]"
click at [939, 436] on input "Save" at bounding box center [944, 434] width 91 height 31
